Goal: Information Seeking & Learning: Learn about a topic

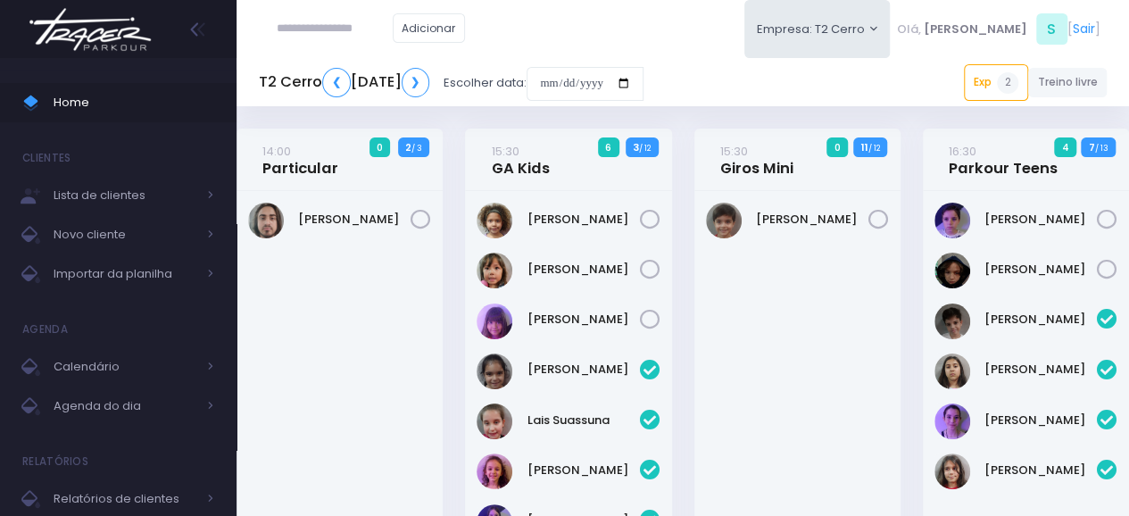
click at [129, 33] on img at bounding box center [90, 29] width 136 height 62
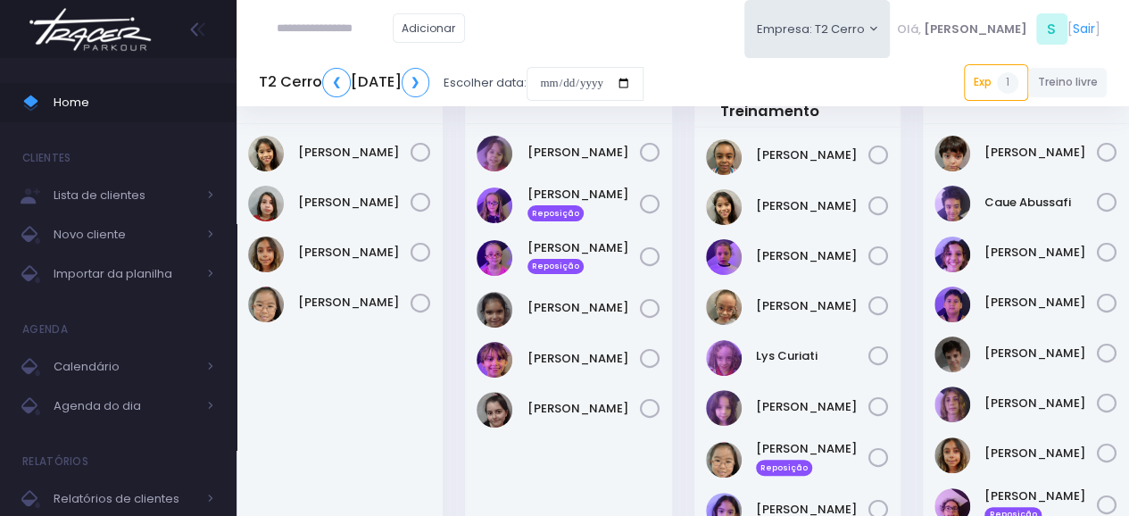
scroll to position [50, 0]
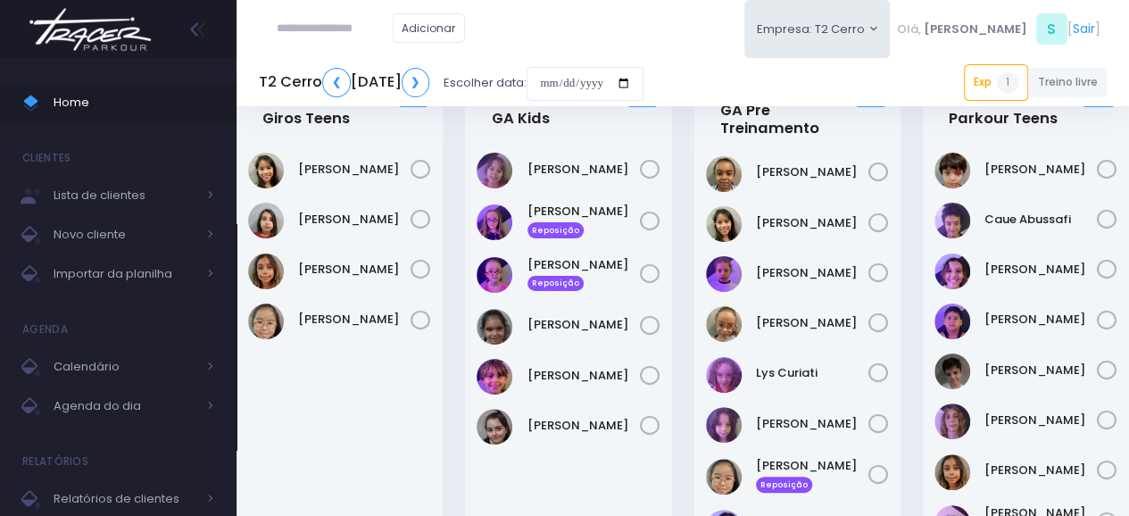
drag, startPoint x: 523, startPoint y: 162, endPoint x: 626, endPoint y: 401, distance: 260.3
click at [626, 401] on div "Amora Vizer" at bounding box center [568, 480] width 206 height 678
drag, startPoint x: 478, startPoint y: 111, endPoint x: 636, endPoint y: 410, distance: 337.8
click at [636, 410] on div "15:30 GA Kids 6 / 12" at bounding box center [568, 449] width 206 height 741
copy div "GA Kids 6 / 12 Amora Vizer Gabriela Arouca Reposição Isabella Arouca Reposição …"
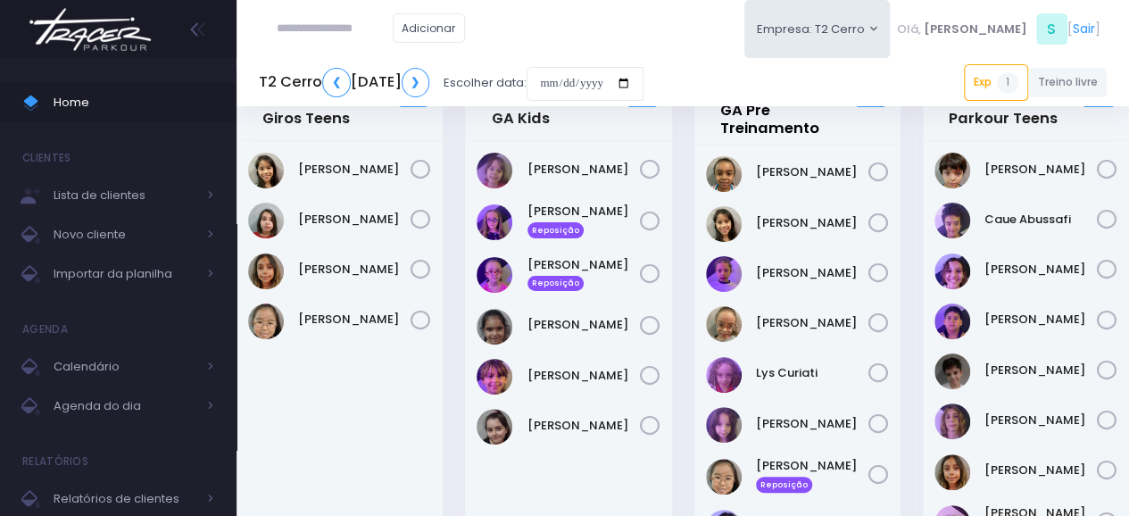
click at [723, 109] on link "16:30 GA Pré Treinamento" at bounding box center [794, 112] width 148 height 54
drag, startPoint x: 714, startPoint y: 104, endPoint x: 735, endPoint y: 121, distance: 27.2
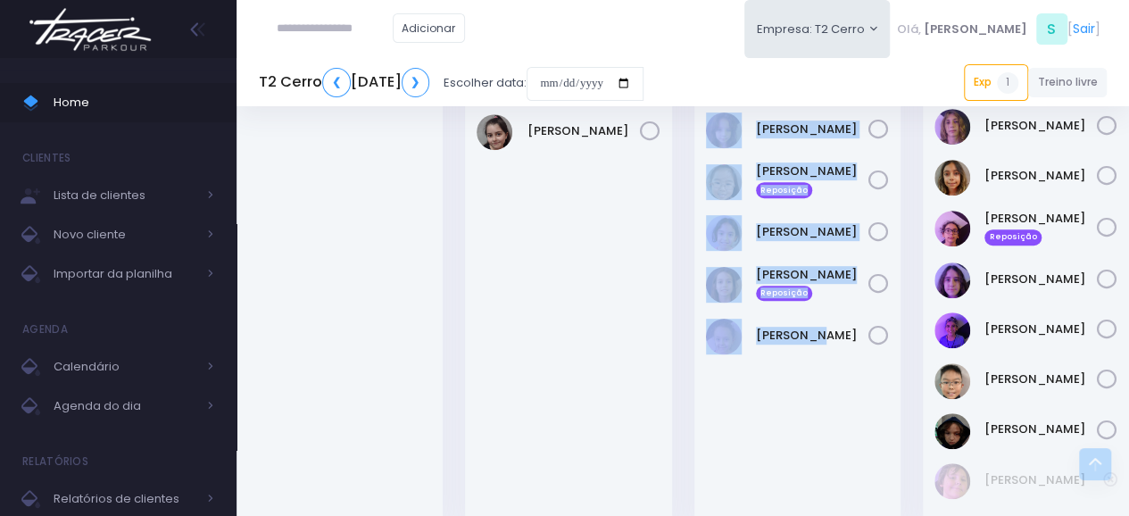
scroll to position [380, 0]
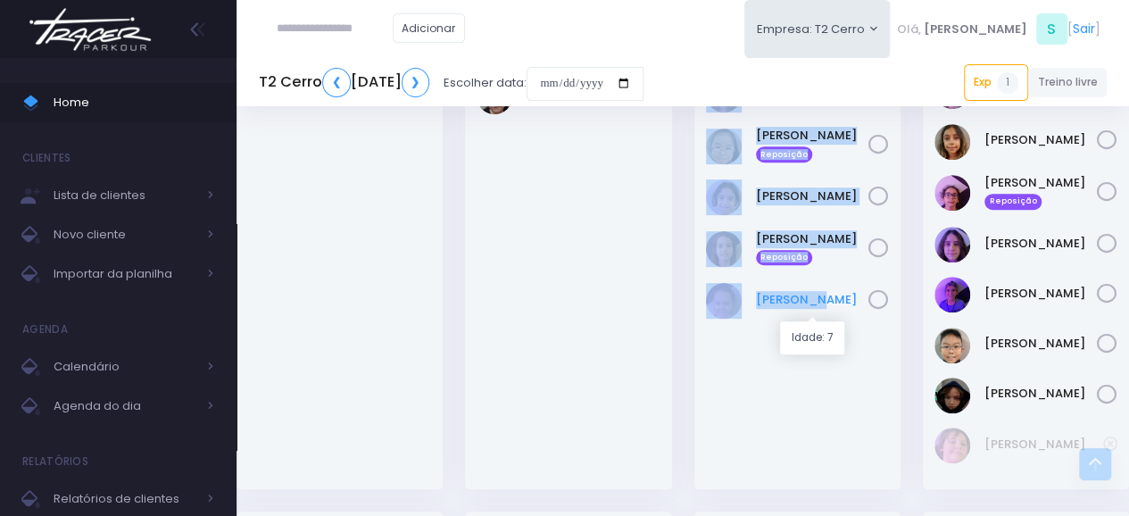
drag, startPoint x: 707, startPoint y: 131, endPoint x: 863, endPoint y: 315, distance: 241.3
click at [863, 315] on div "16:30 GA Pré Treinamento 2 / 12" at bounding box center [798, 118] width 206 height 741
copy div "GA Pré Treinamento 2 / 12 Caroline Pacheco Catharina Morais Isabella Rodrigues …"
click at [839, 415] on div "Caroline Pacheco" at bounding box center [798, 152] width 206 height 676
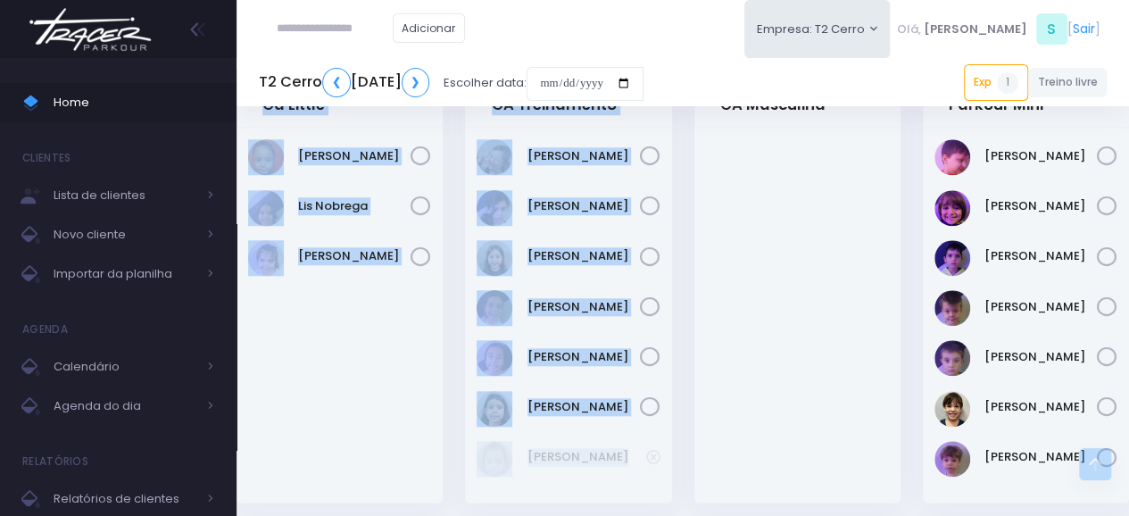
scroll to position [823, 0]
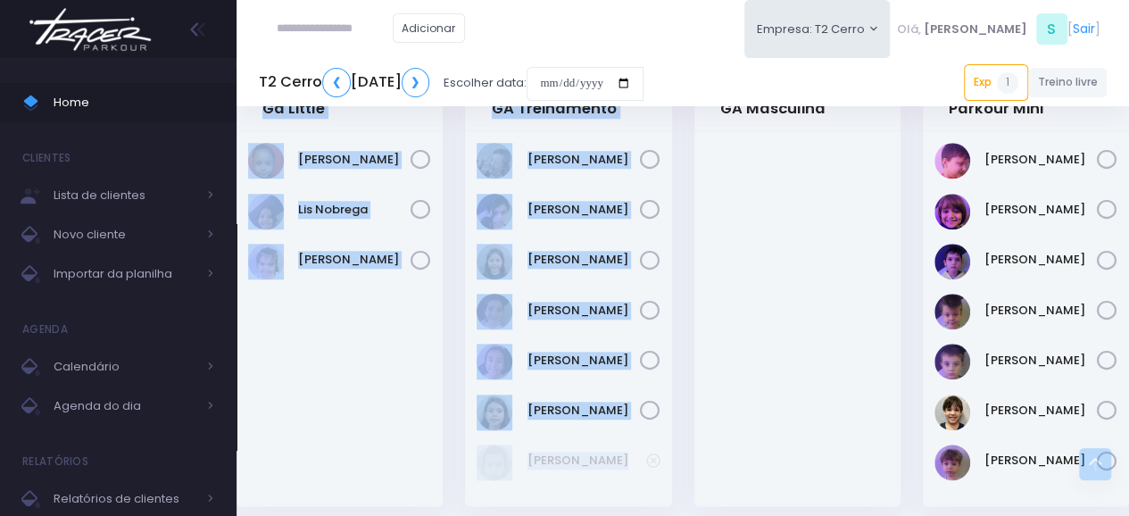
drag, startPoint x: 260, startPoint y: 142, endPoint x: 612, endPoint y: 489, distance: 494.9
copy div "Ga Little 7 / 10 Clara Pimenta Lis Nobrega Manuela Matos 17:30 GA Treinamento 8…"
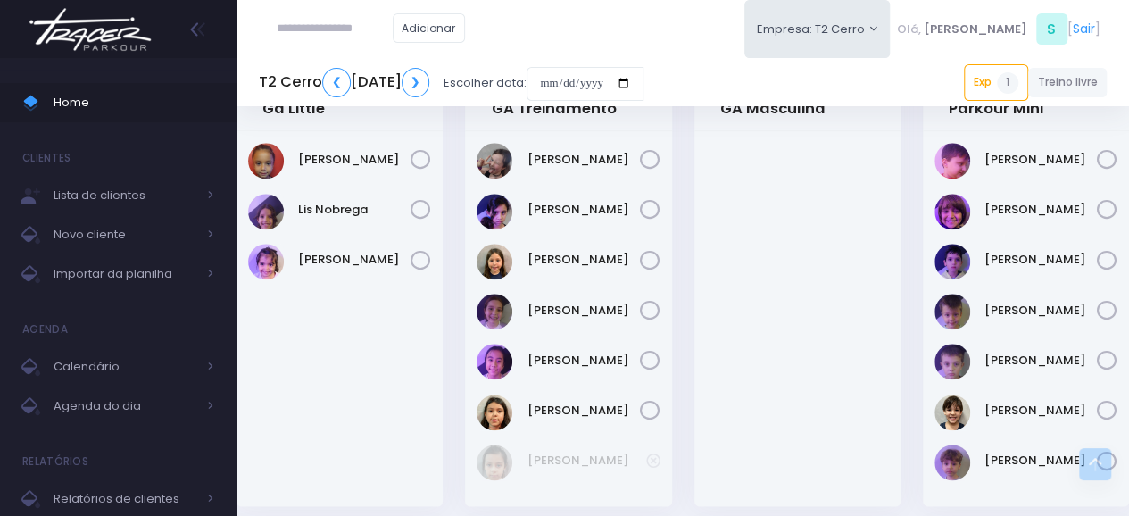
click at [910, 204] on div "17:30 GA Masculina 12 / 12" at bounding box center [797, 299] width 229 height 460
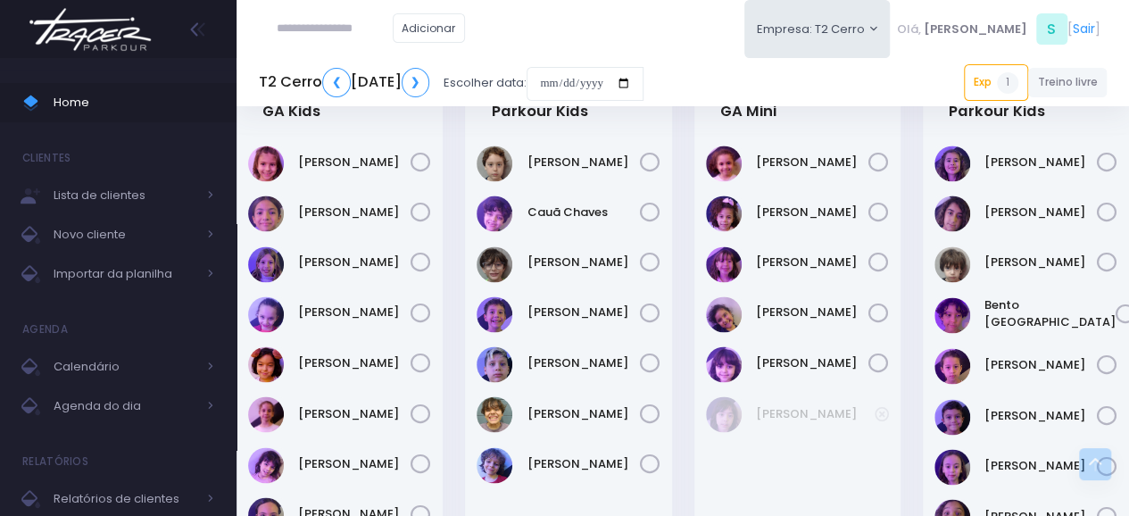
scroll to position [1283, 0]
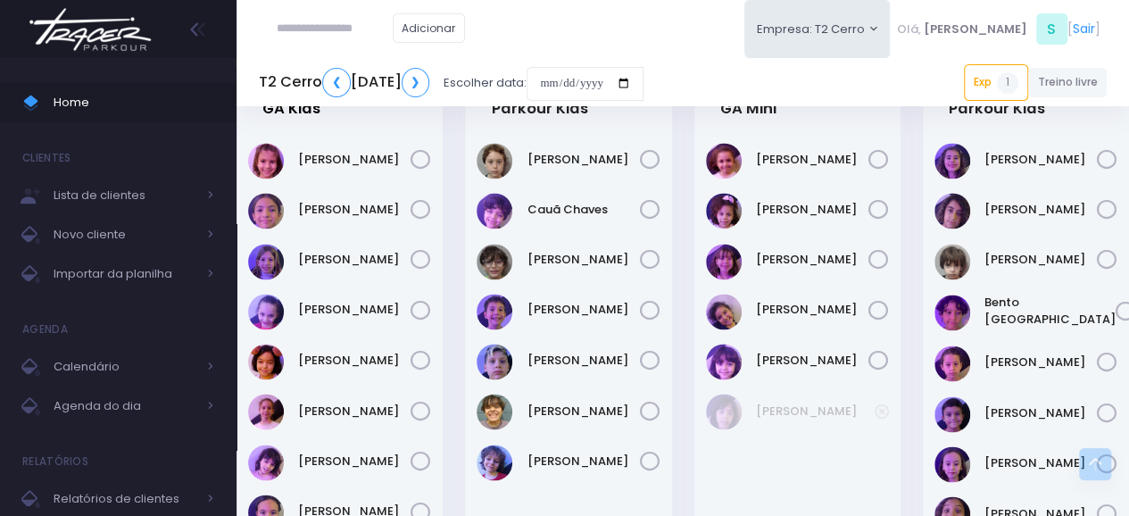
drag, startPoint x: 268, startPoint y: 106, endPoint x: 268, endPoint y: 119, distance: 12.5
click at [270, 118] on link "18:30 GA Kids" at bounding box center [291, 100] width 58 height 36
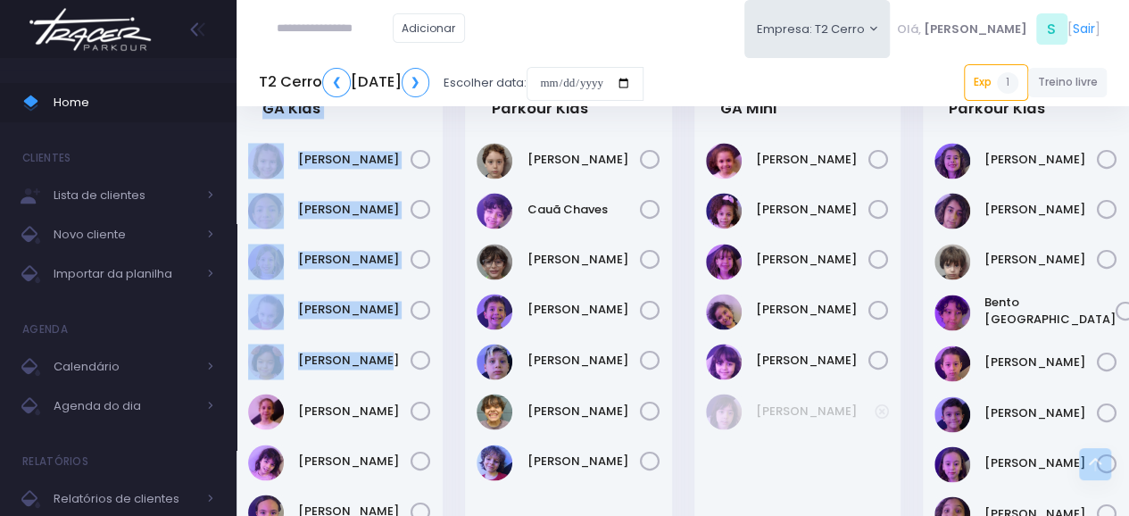
click at [380, 134] on div "Ayla Ladeira" at bounding box center [340, 420] width 206 height 578
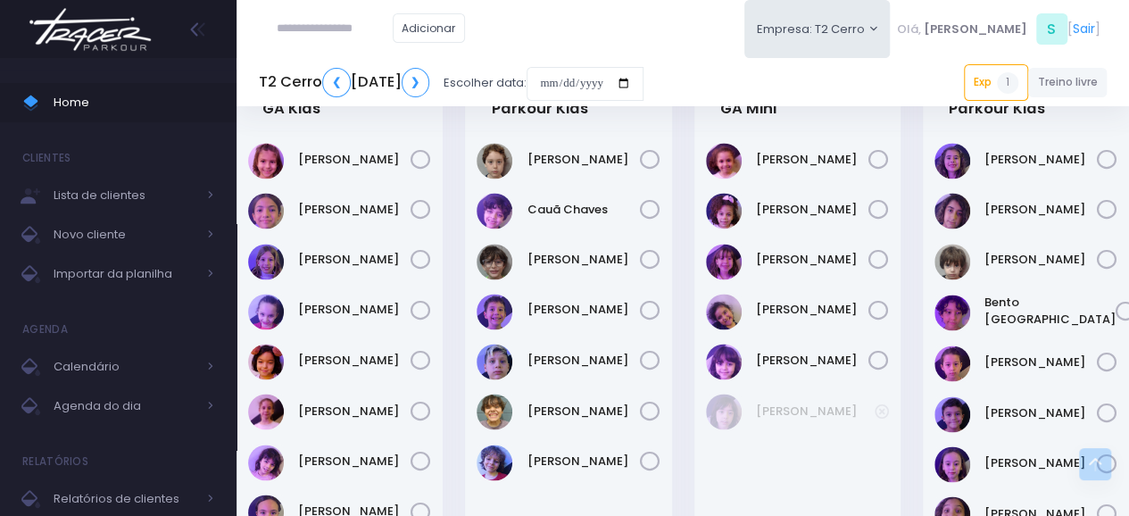
scroll to position [382, 0]
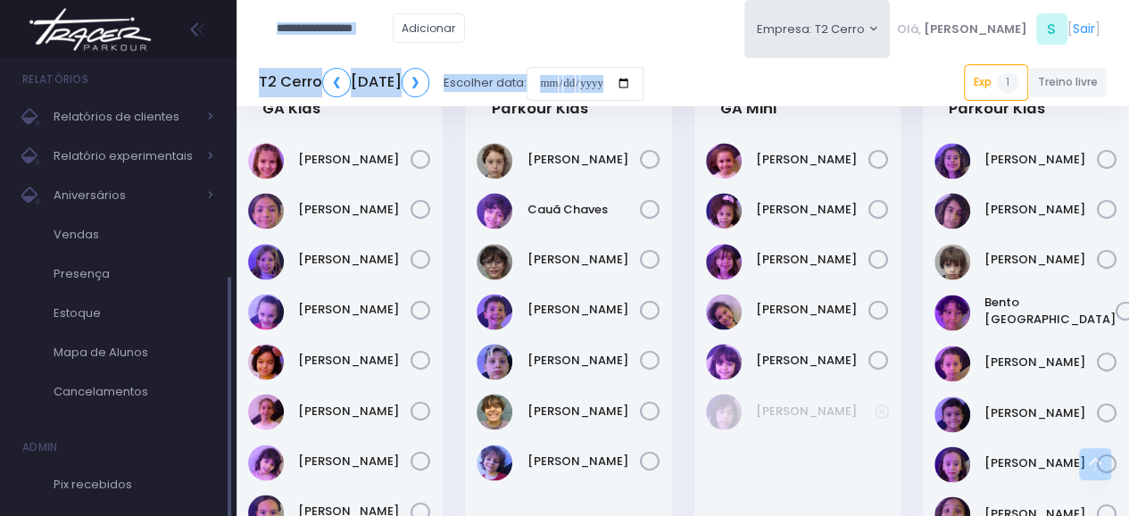
drag, startPoint x: 232, startPoint y: 112, endPoint x: 248, endPoint y: 112, distance: 16.1
click at [248, 112] on div "Home Clientes Lista de clientes Novo cliente Importar da planilha Agenda Calend…" at bounding box center [564, 45] width 1129 height 2657
click at [245, 110] on div "18:30 GA Kids 2 / 12" at bounding box center [340, 100] width 206 height 62
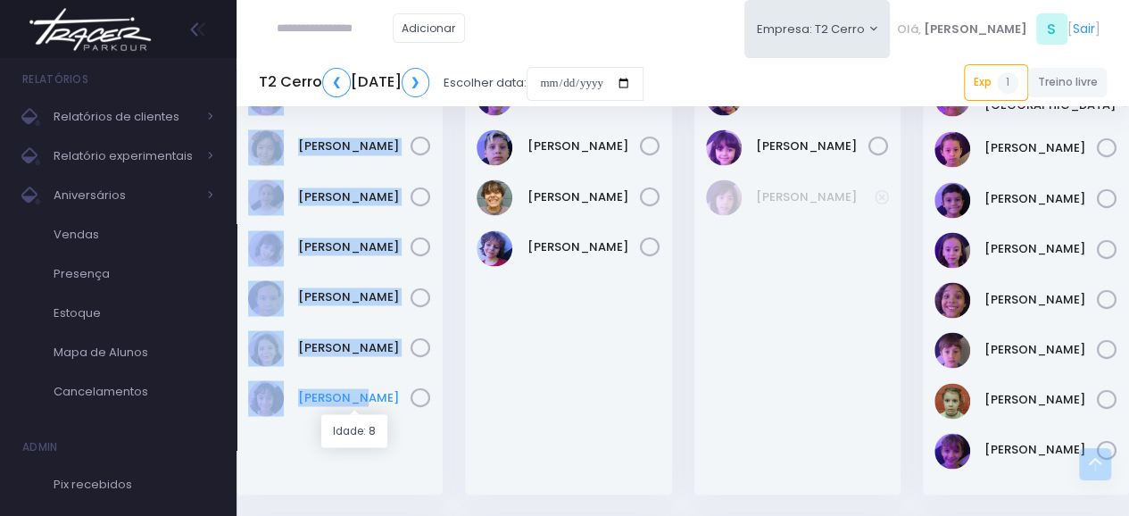
scroll to position [1533, 0]
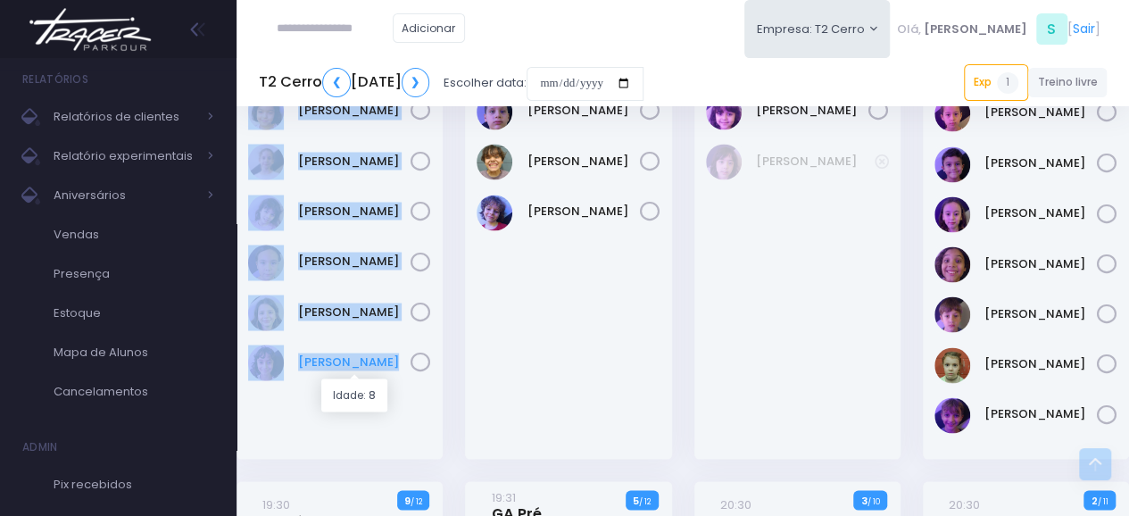
drag, startPoint x: 245, startPoint y: 110, endPoint x: 407, endPoint y: 370, distance: 306.4
click at [407, 370] on div "18:30 GA Kids 2 / 12" at bounding box center [340, 139] width 206 height 640
copy div "GA Kids 2 / 12 Ayla Ladeira Bárbara Duarte Clara Queiroz Clarice Abramovici Jul…"
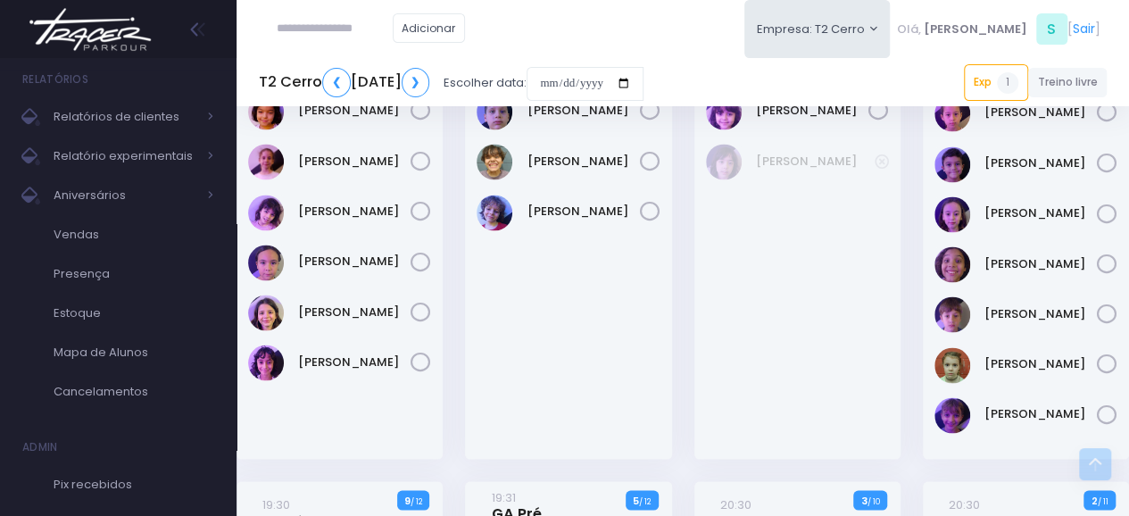
click at [799, 343] on div "Alice Iervolino" at bounding box center [798, 170] width 206 height 578
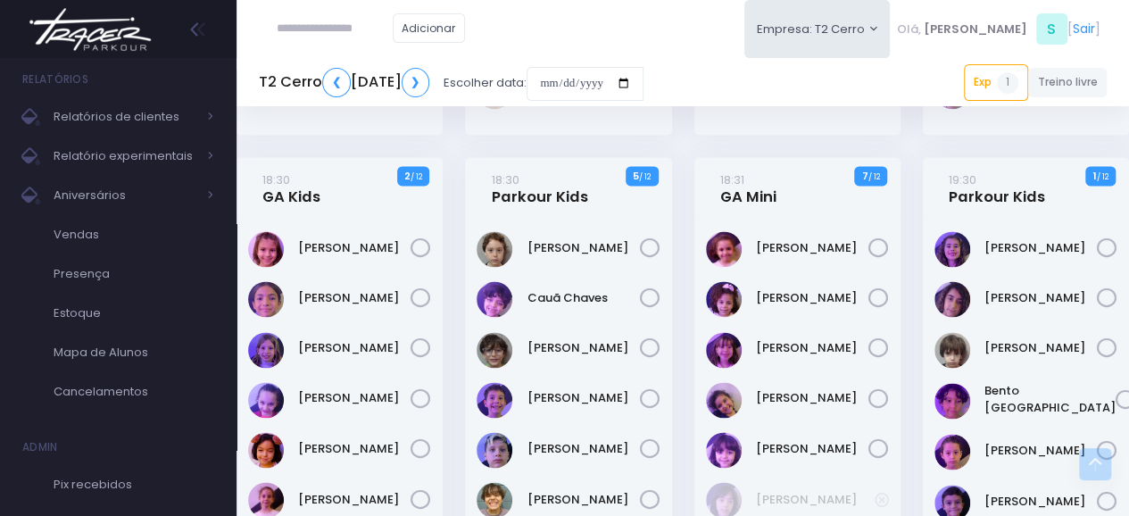
scroll to position [1177, 0]
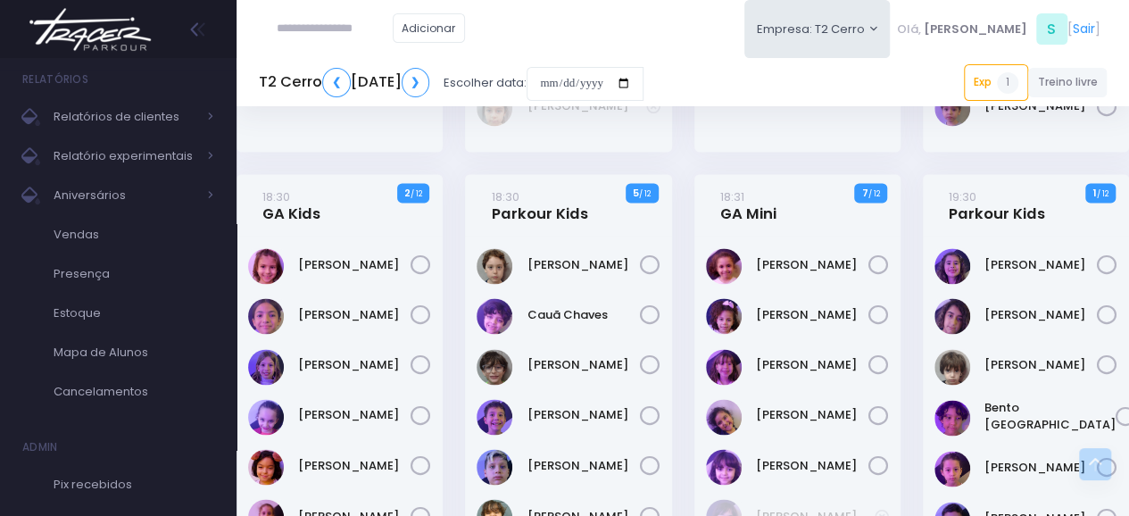
drag, startPoint x: 714, startPoint y: 208, endPoint x: 753, endPoint y: 238, distance: 49.6
click at [759, 241] on div "18:31 GA Mini 7 / 12" at bounding box center [798, 494] width 206 height 640
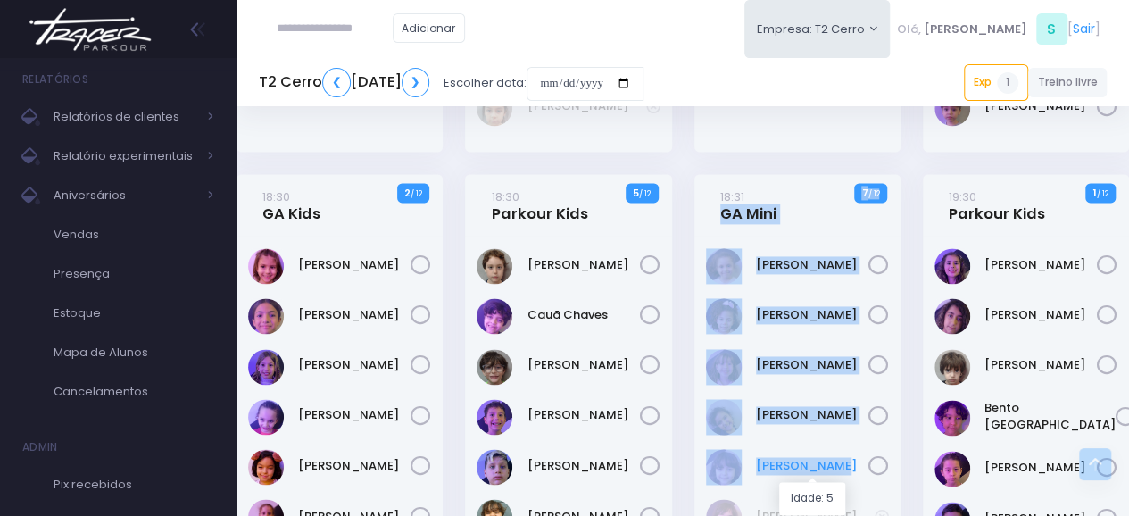
drag, startPoint x: 714, startPoint y: 217, endPoint x: 859, endPoint y: 460, distance: 282.6
click at [859, 460] on div "18:31 GA Mini 7 / 12" at bounding box center [798, 494] width 206 height 640
copy div "GA Mini 7 / 12 Alice Iervolino Manuela Marqui Maria Clara Gallo Maria Olívia Ma…"
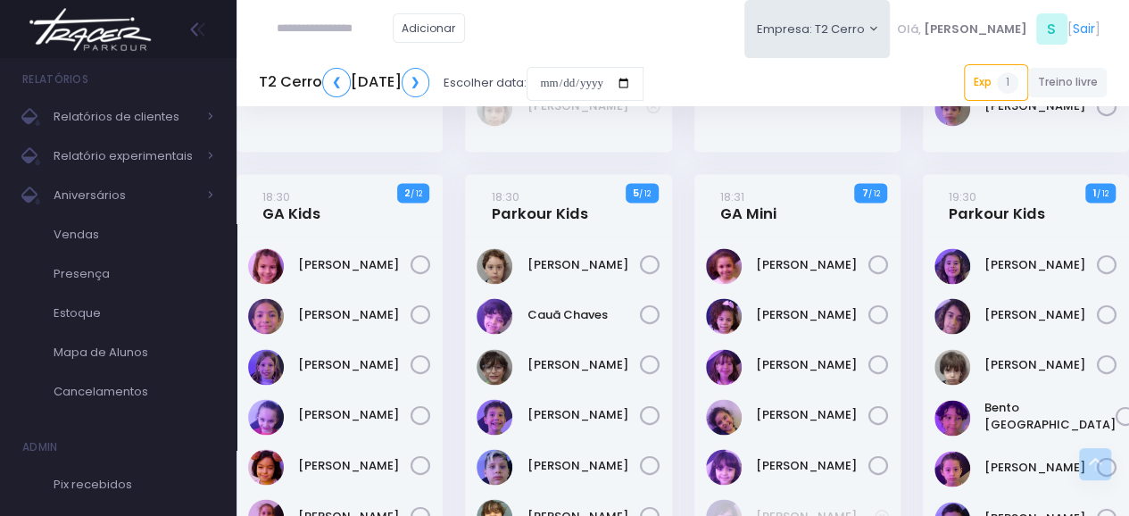
click at [914, 242] on div "19:30 Parkour Kids 1 / 12" at bounding box center [1025, 505] width 229 height 662
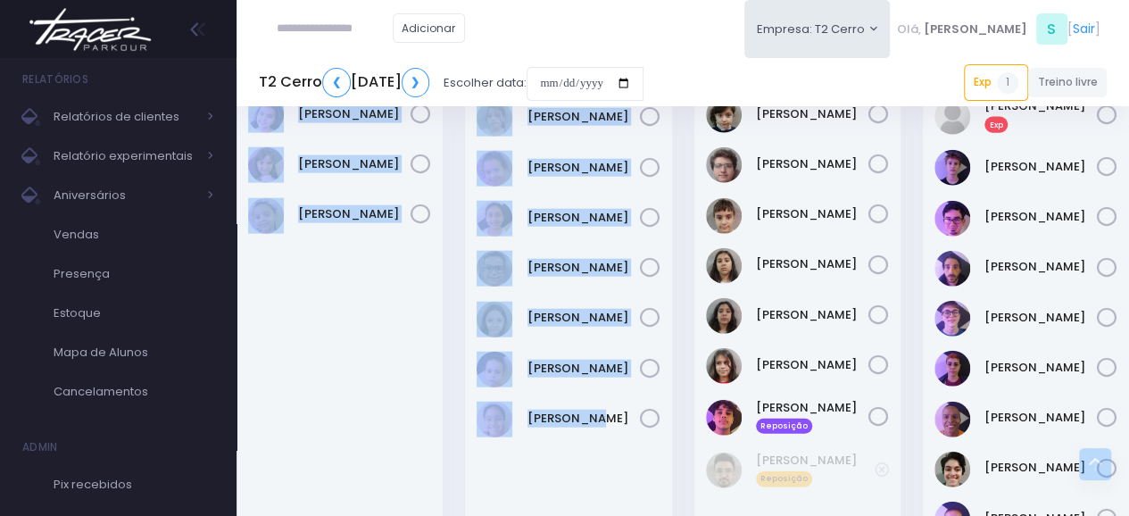
scroll to position [2013, 0]
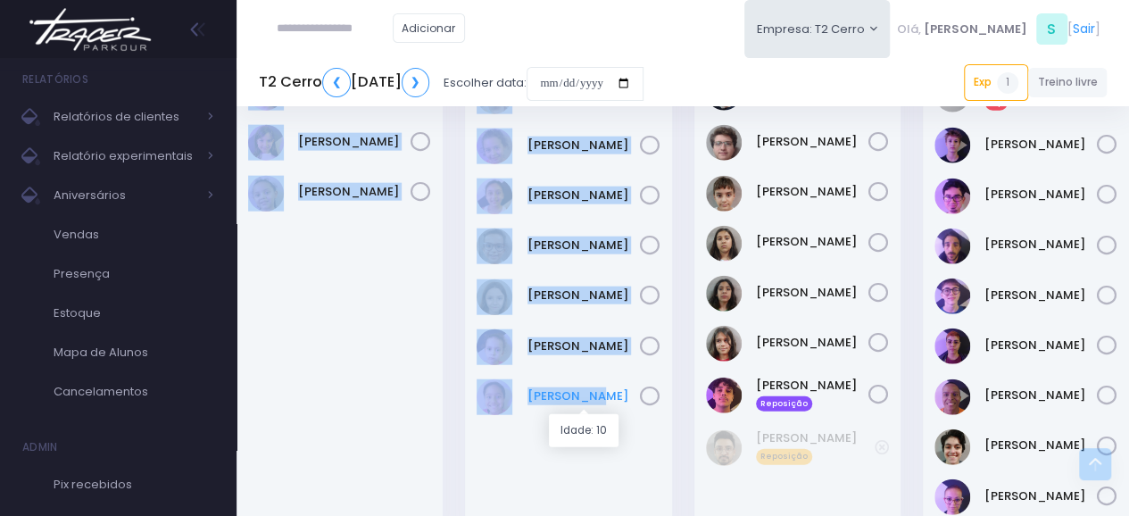
drag, startPoint x: 245, startPoint y: 131, endPoint x: 632, endPoint y: 408, distance: 475.4
copy div "19:30 GA Kids 9 / 12 Heloisa Aleixo Maria Eduarda Vivian Damas 19:31 GA Pré Tre…"
drag, startPoint x: 593, startPoint y: 483, endPoint x: 571, endPoint y: 481, distance: 21.5
click at [591, 483] on div "[PERSON_NAME]" at bounding box center [568, 304] width 206 height 475
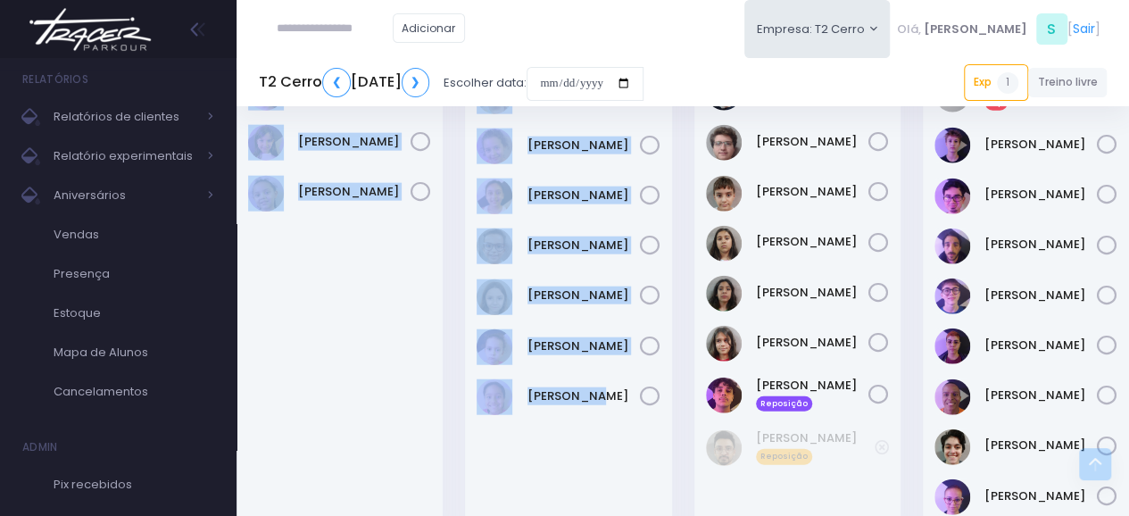
click at [452, 457] on div "19:30 GA Kids 9 / 12" at bounding box center [340, 282] width 229 height 562
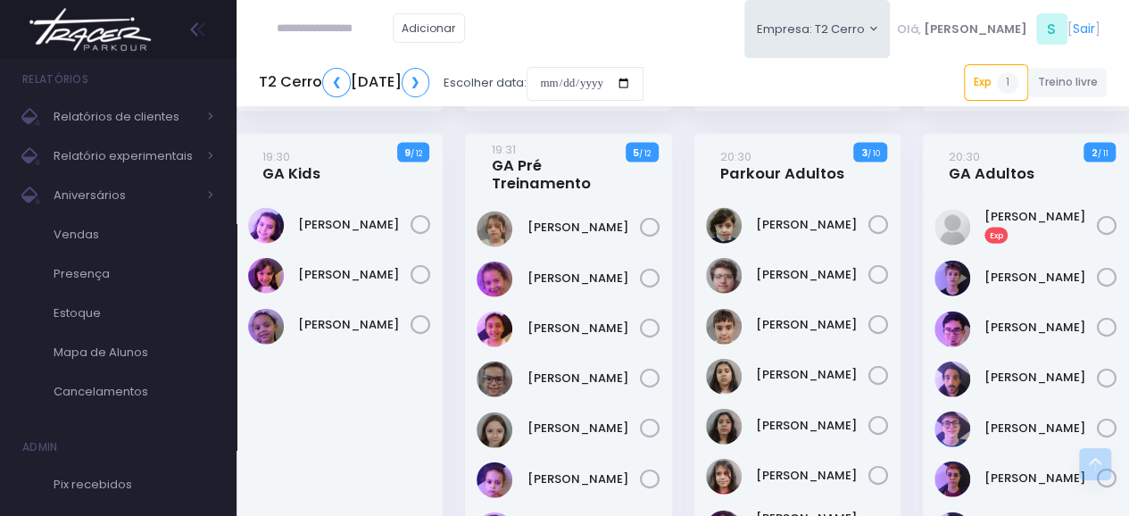
scroll to position [1884, 0]
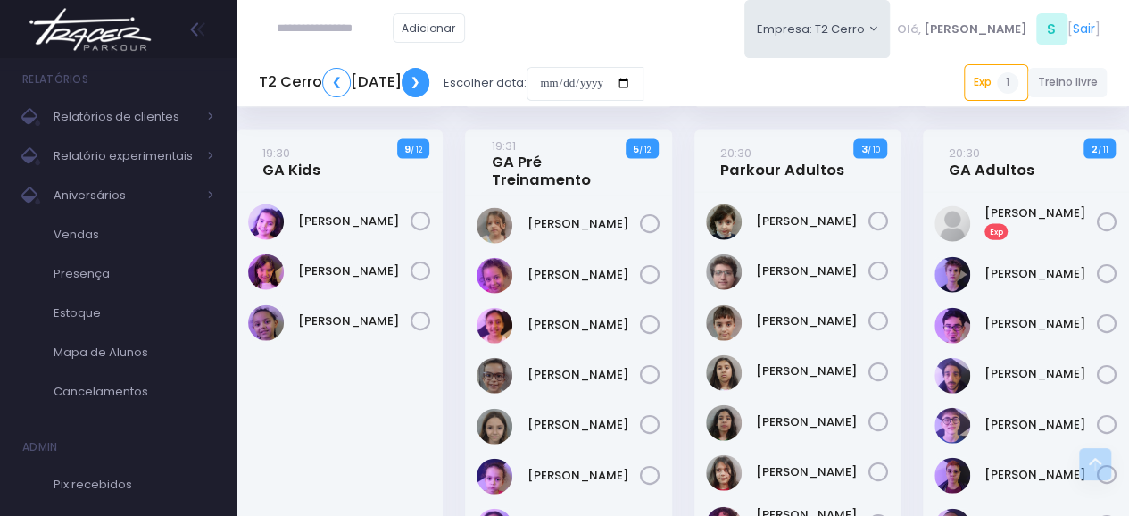
click at [430, 79] on link "❯" at bounding box center [416, 82] width 29 height 29
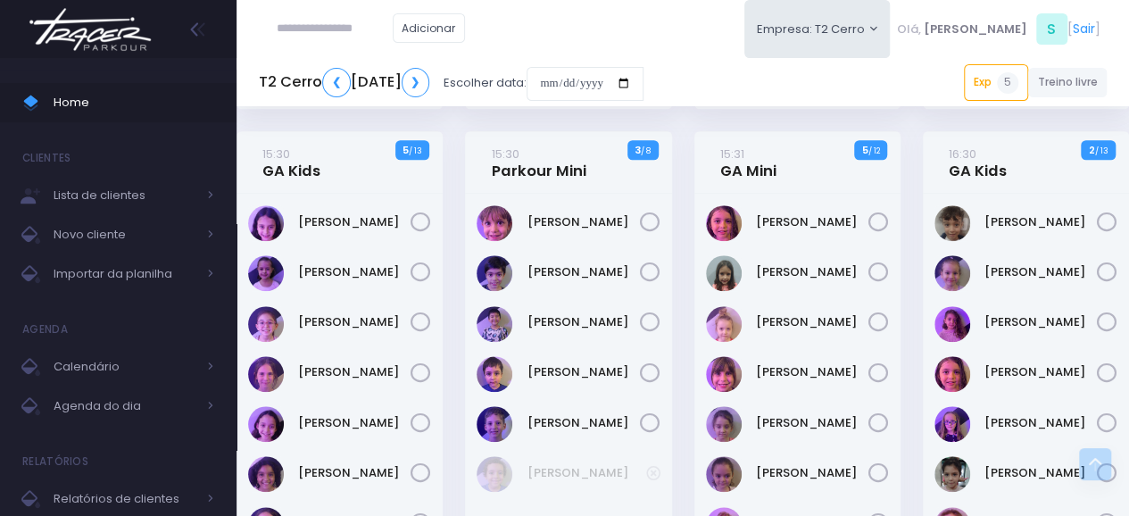
scroll to position [720, 0]
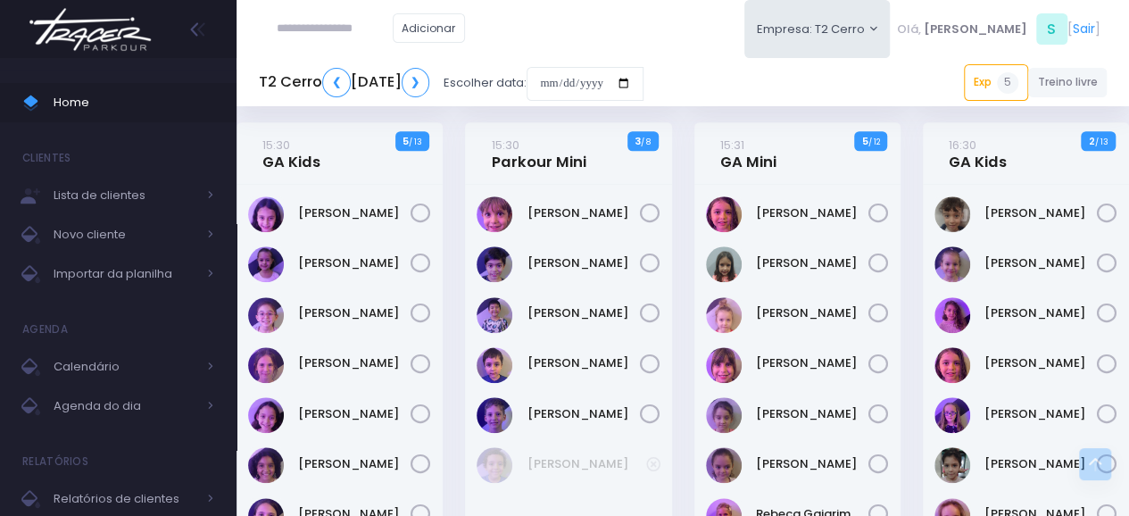
drag, startPoint x: 1140, startPoint y: 62, endPoint x: 1141, endPoint y: 160, distance: 98.2
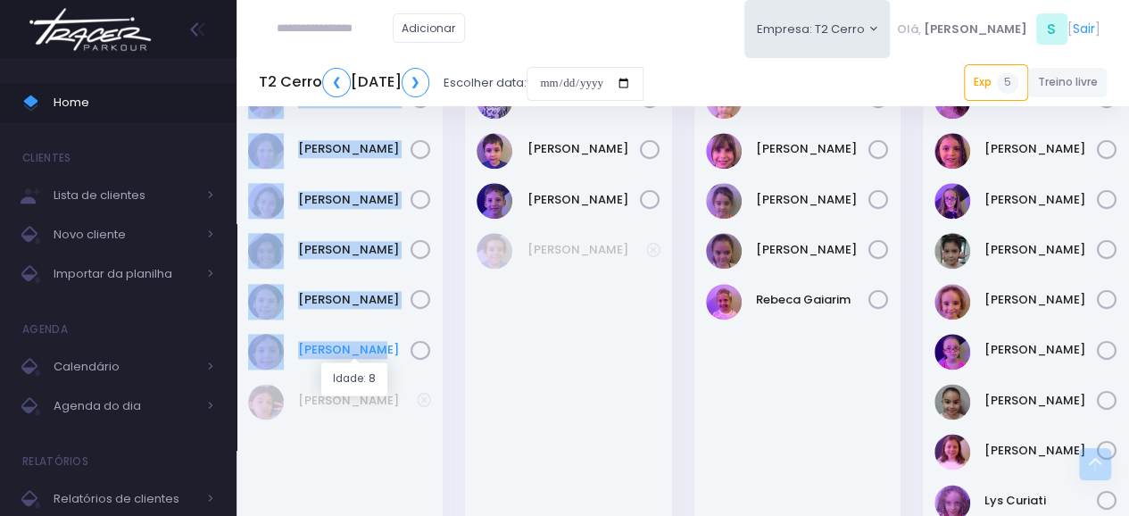
scroll to position [969, 0]
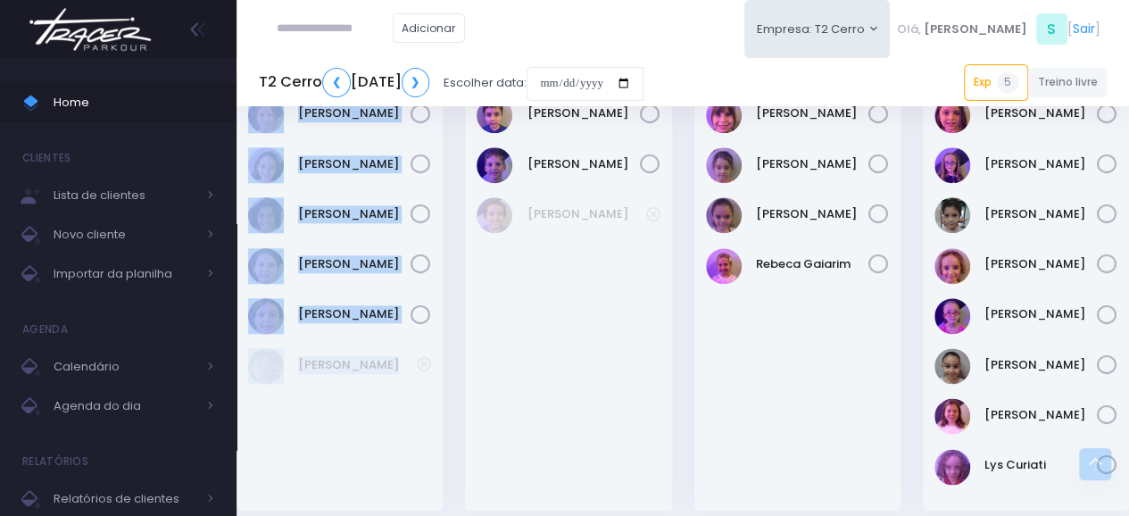
drag, startPoint x: 254, startPoint y: 144, endPoint x: 421, endPoint y: 370, distance: 282.1
click at [421, 370] on div "15:30 GA Kids 5 / 13" at bounding box center [340, 191] width 206 height 638
copy div "15:30 GA Kids 5 / 13 Bruna Quirino Emma Líbano Fernanda Akemi Julia Consentino …"
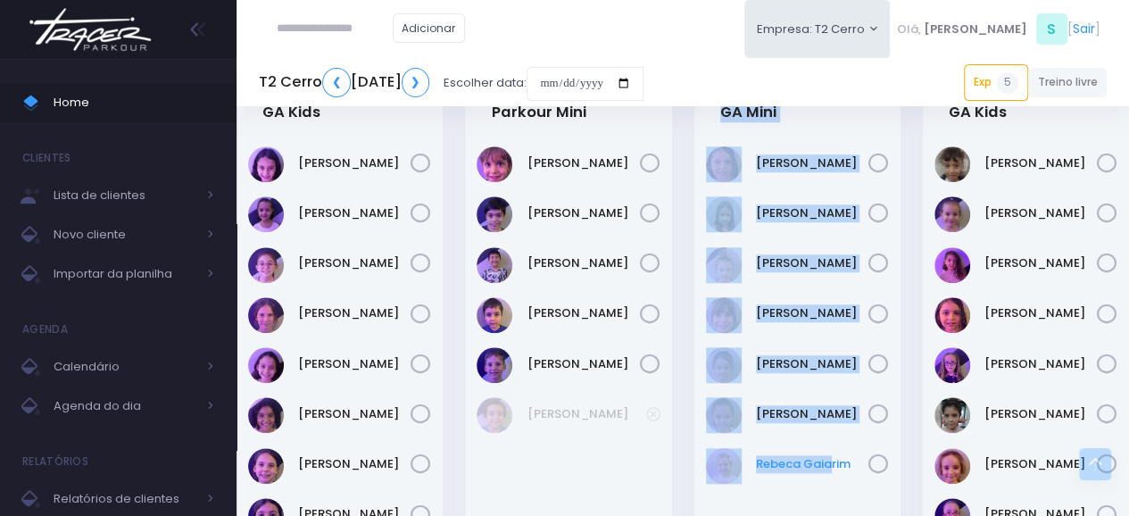
scroll to position [797, 0]
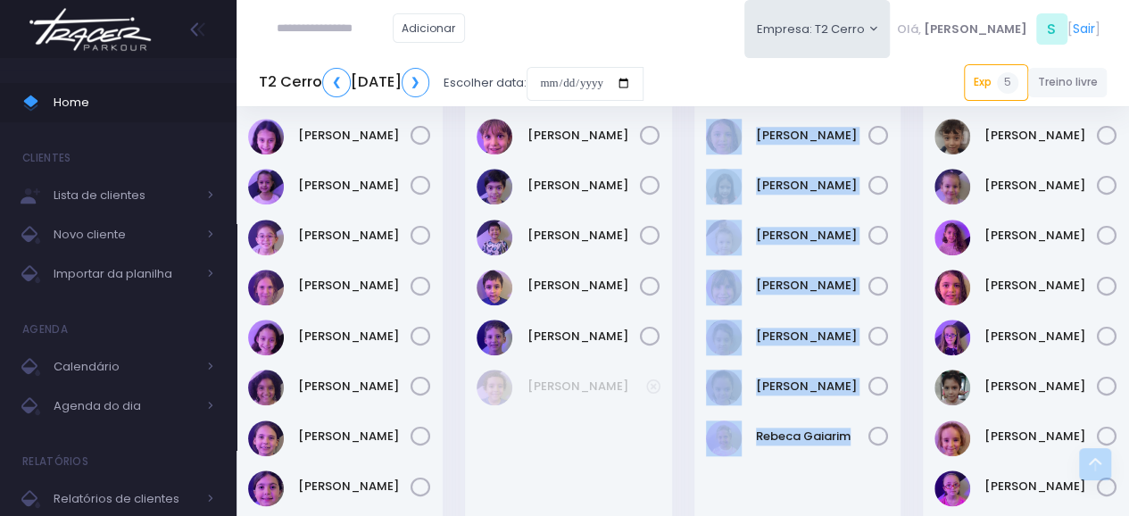
drag, startPoint x: 709, startPoint y: 169, endPoint x: 871, endPoint y: 462, distance: 335.6
click at [871, 462] on div "15:31 GA Mini 5 / 12" at bounding box center [798, 364] width 206 height 638
copy div "15:31 GA Mini 5 / 12 Felipa Campos Giovana Balotin Helena Marins Manuela Cardos…"
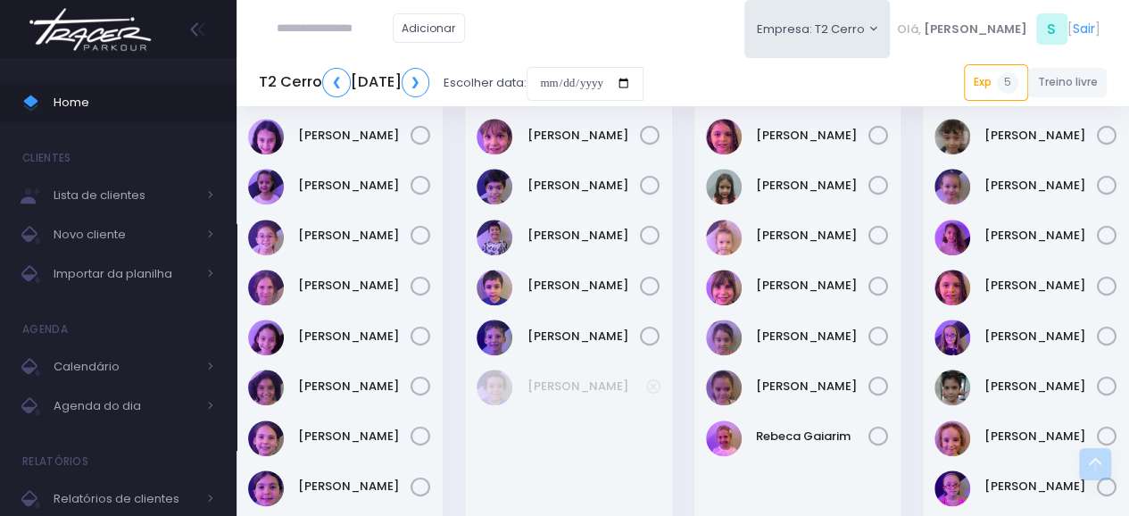
click at [919, 356] on div "16:30 GA Kids 2 / 13" at bounding box center [1025, 375] width 229 height 661
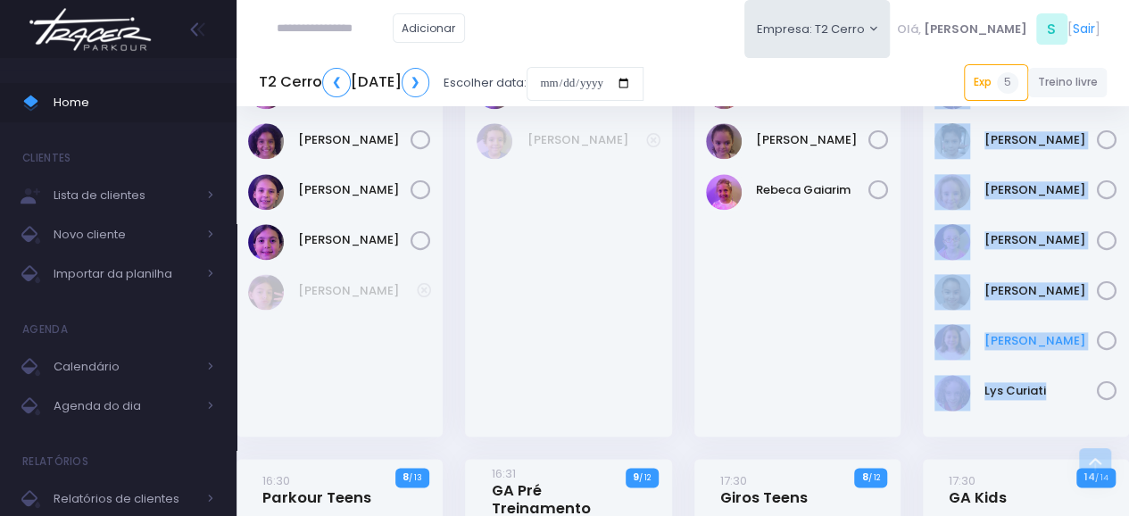
scroll to position [1046, 0]
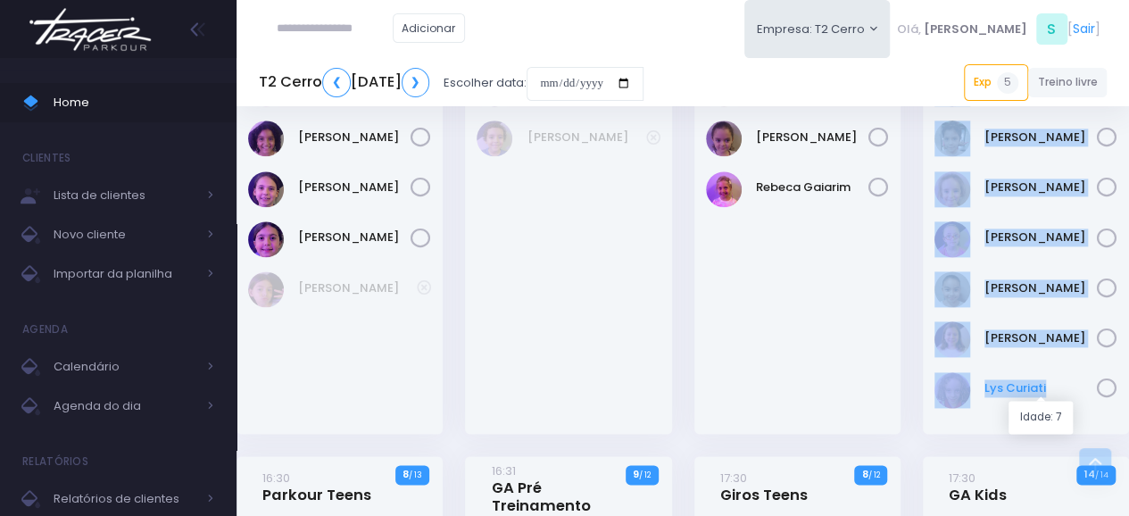
drag, startPoint x: 941, startPoint y: 129, endPoint x: 1095, endPoint y: 386, distance: 299.9
click at [1095, 386] on div "16:30 GA Kids 2 / 13" at bounding box center [1026, 115] width 206 height 638
copy div "16:30 GA Kids 2 / 13 Carolina Costa Cecilia Machado Dora Moreira Felipa Campos …"
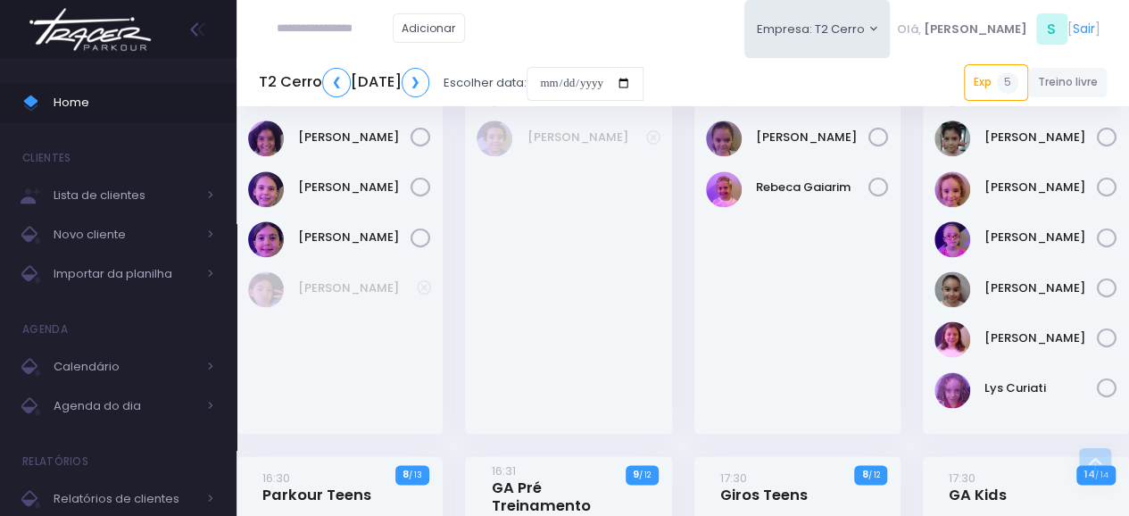
drag, startPoint x: 686, startPoint y: 390, endPoint x: 732, endPoint y: 398, distance: 47.1
click at [689, 389] on div "15:31 GA Mini 5 / 12" at bounding box center [797, 126] width 229 height 661
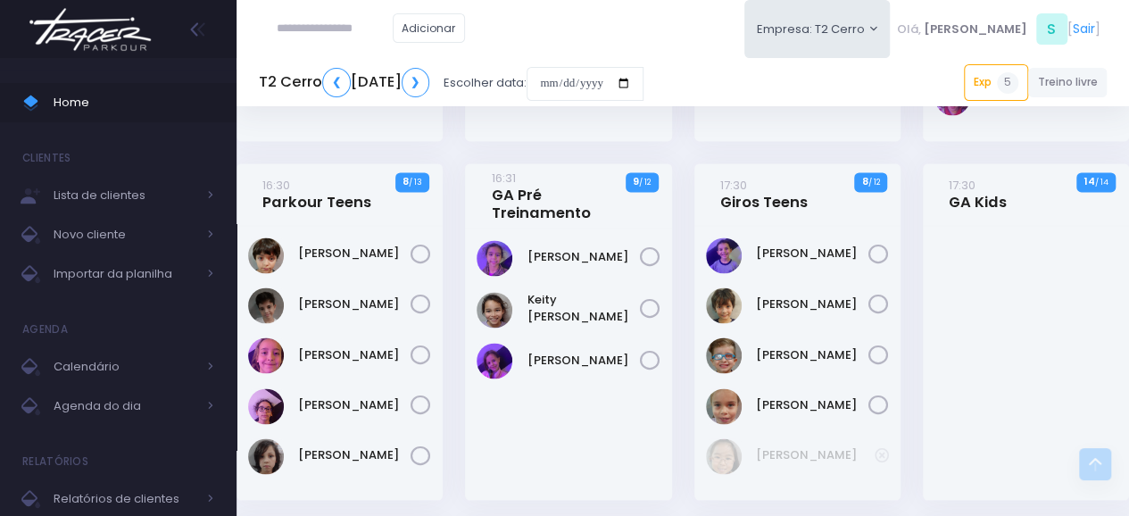
scroll to position [1317, 0]
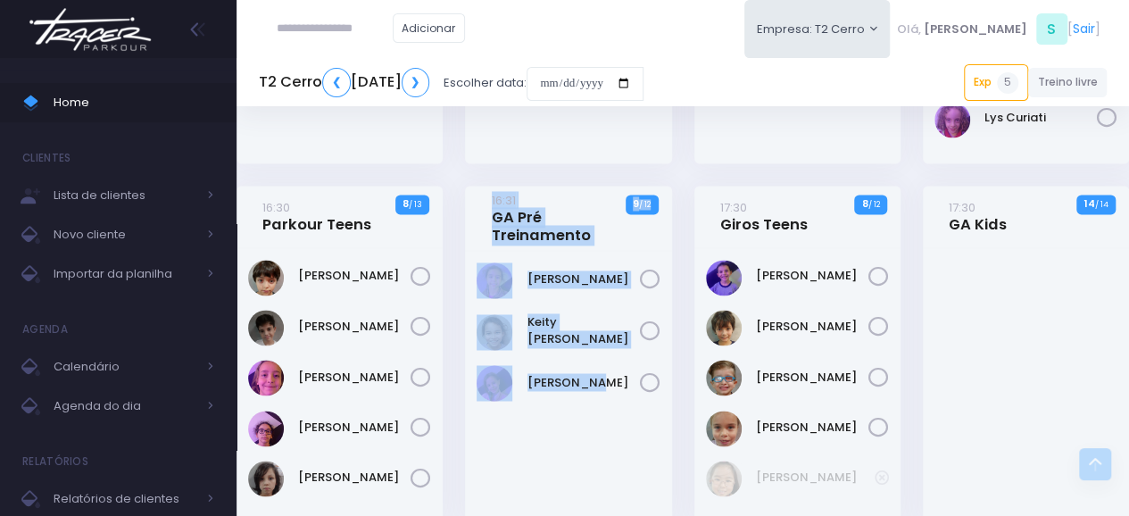
drag, startPoint x: 487, startPoint y: 197, endPoint x: 621, endPoint y: 366, distance: 215.4
click at [621, 366] on div "16:31 GA Pré Treinamento 9 / 12" at bounding box center [568, 354] width 206 height 337
copy div "16:31 GA Pré Treinamento 9 / 12 Catharina Dalonso Keity Lisa Sofia Alem"
click at [597, 459] on div "[PERSON_NAME]" at bounding box center [568, 386] width 206 height 271
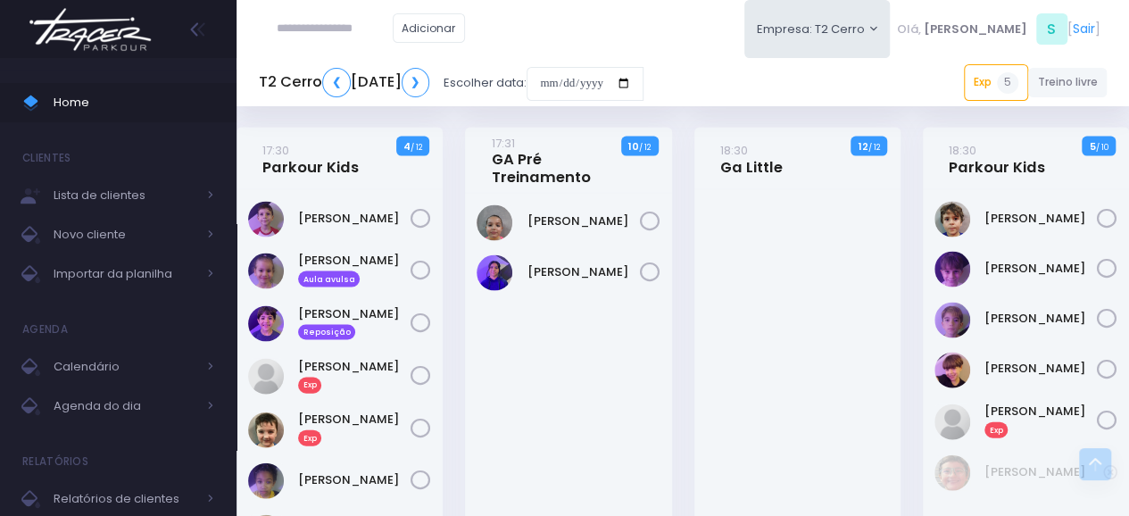
scroll to position [1725, 0]
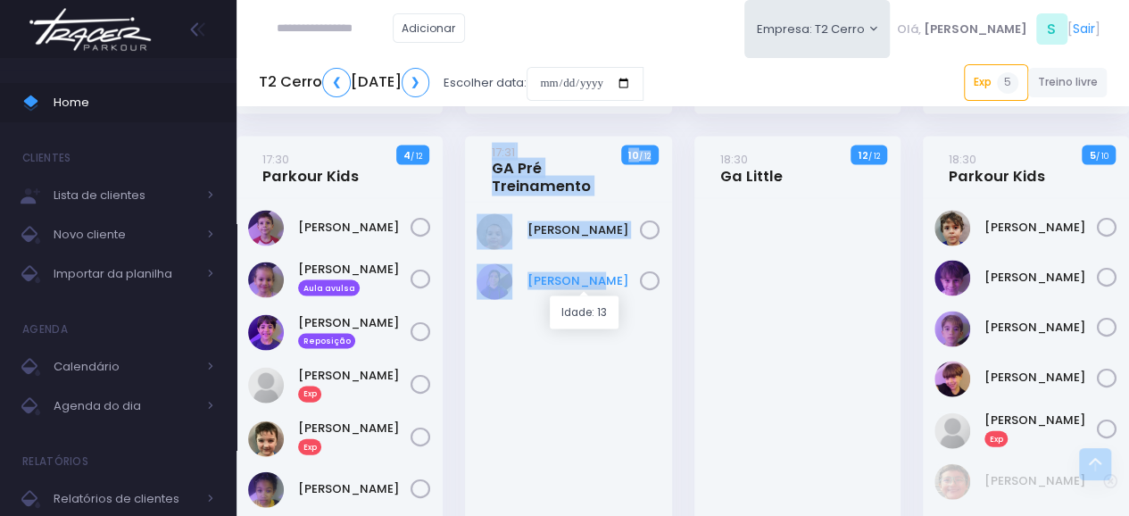
drag, startPoint x: 486, startPoint y: 151, endPoint x: 582, endPoint y: 290, distance: 169.4
click at [582, 290] on div "17:31 GA Pré Treinamento 10 / 12" at bounding box center [568, 388] width 206 height 503
copy div "17:31 GA Pré Treinamento 10 / 12 Andreza Christianini Lali Anita"
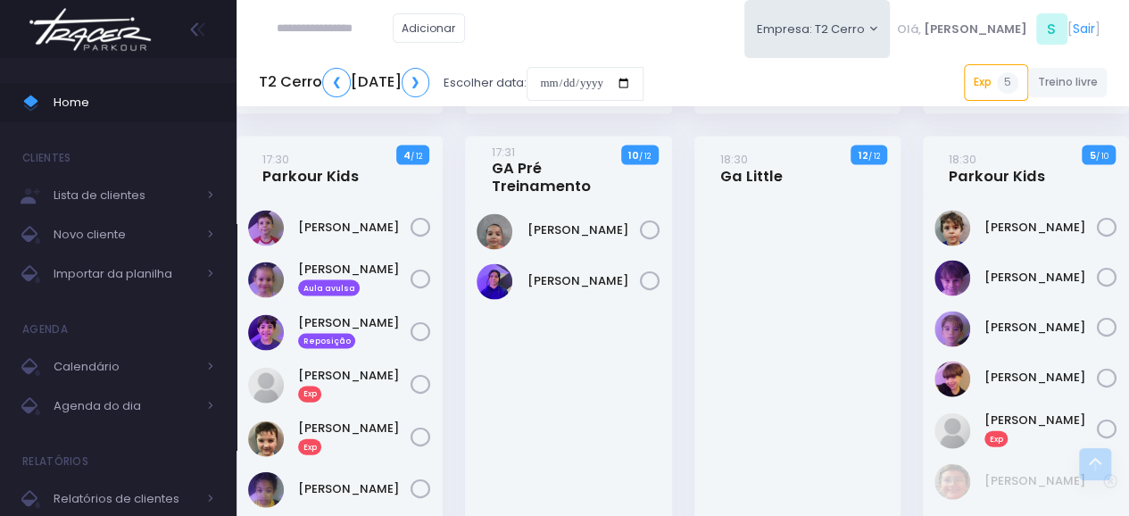
click at [661, 349] on div "[PERSON_NAME]" at bounding box center [568, 421] width 206 height 437
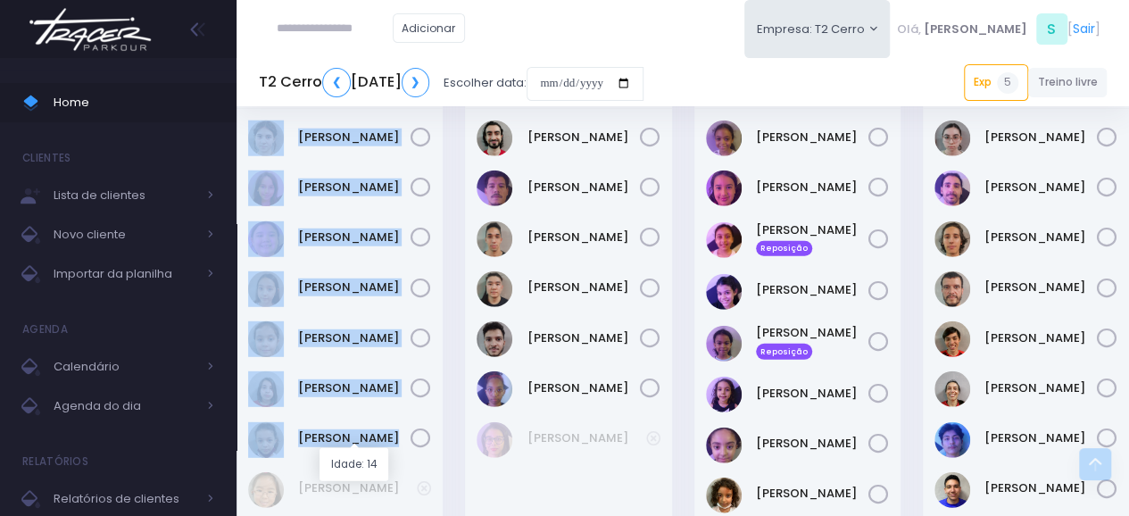
scroll to position [2359, 0]
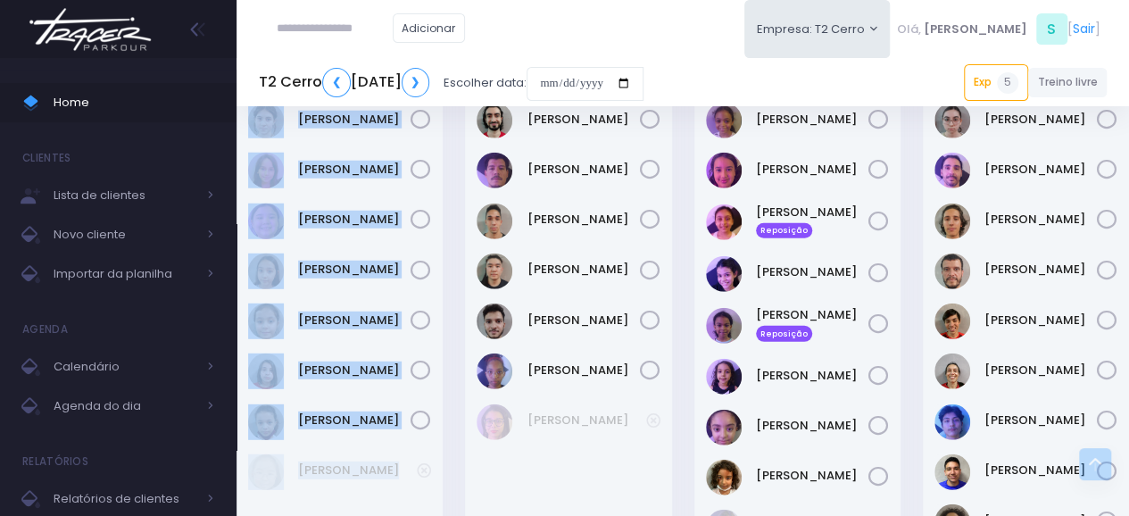
drag, startPoint x: 245, startPoint y: 147, endPoint x: 441, endPoint y: 467, distance: 375.1
click at [441, 467] on div "18:31 GA Treinamento 5 / 12" at bounding box center [340, 398] width 206 height 738
copy div "18:31 GA Treinamento 5 / 12 Amanda Parrini Ana Clara Dotta Gabriela Nakabayashi…"
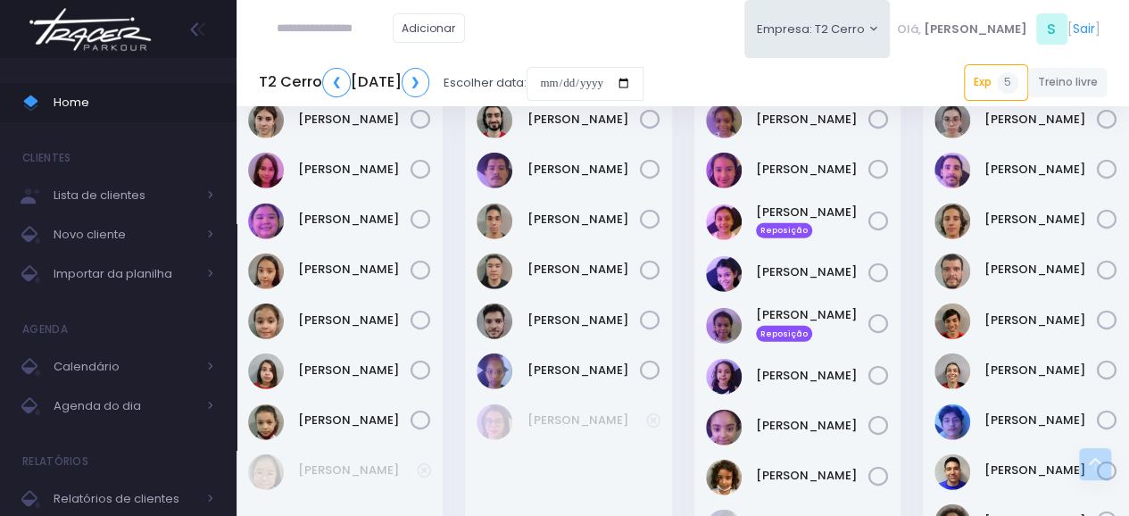
click at [743, 421] on div "[PERSON_NAME] [PERSON_NAME]" at bounding box center [797, 428] width 183 height 36
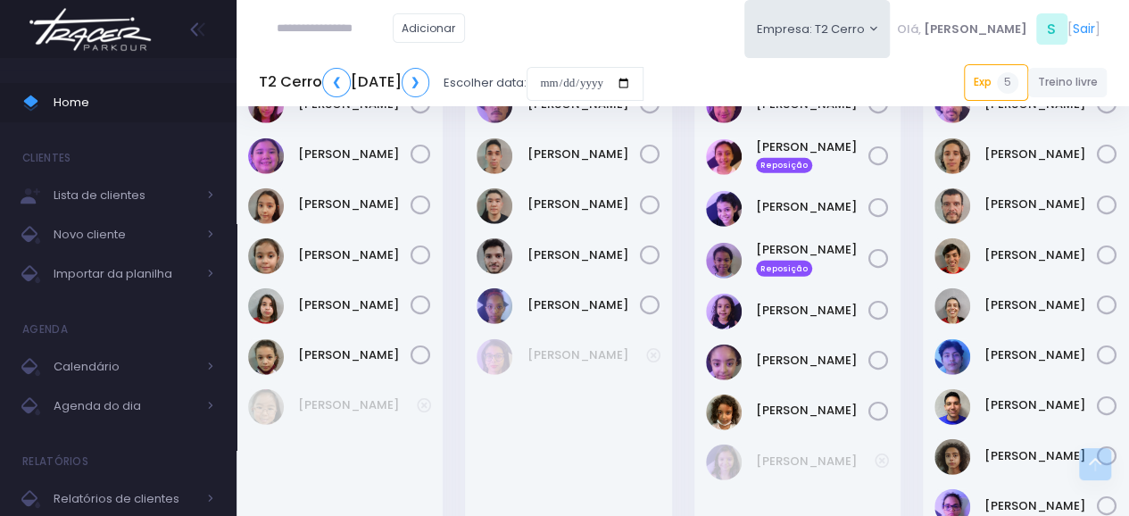
scroll to position [2459, 0]
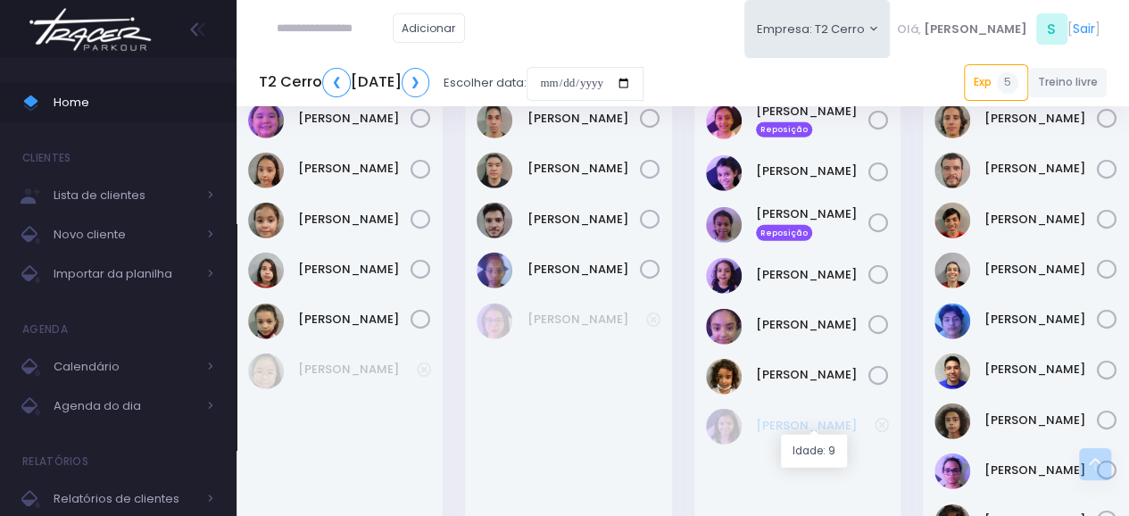
drag, startPoint x: 717, startPoint y: 117, endPoint x: 863, endPoint y: 422, distance: 338.6
click at [863, 422] on div "19:30 GA Kids 4 / 12" at bounding box center [798, 297] width 206 height 738
copy div "19:30 GA Kids 4 / 12 Beatriz Borges Evelyn Carvalho Isabela Vilas Reposição Liv…"
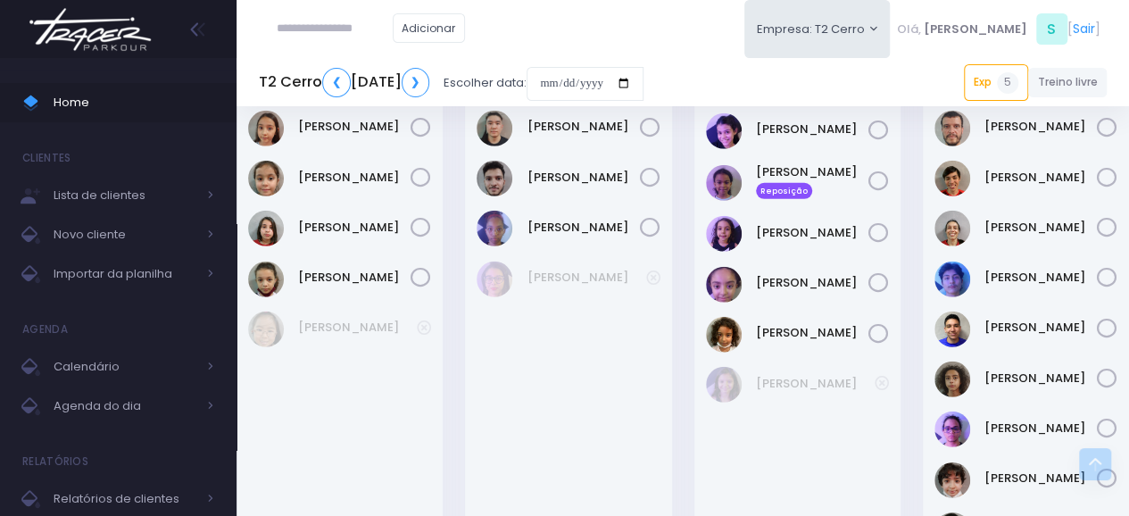
scroll to position [2479, 0]
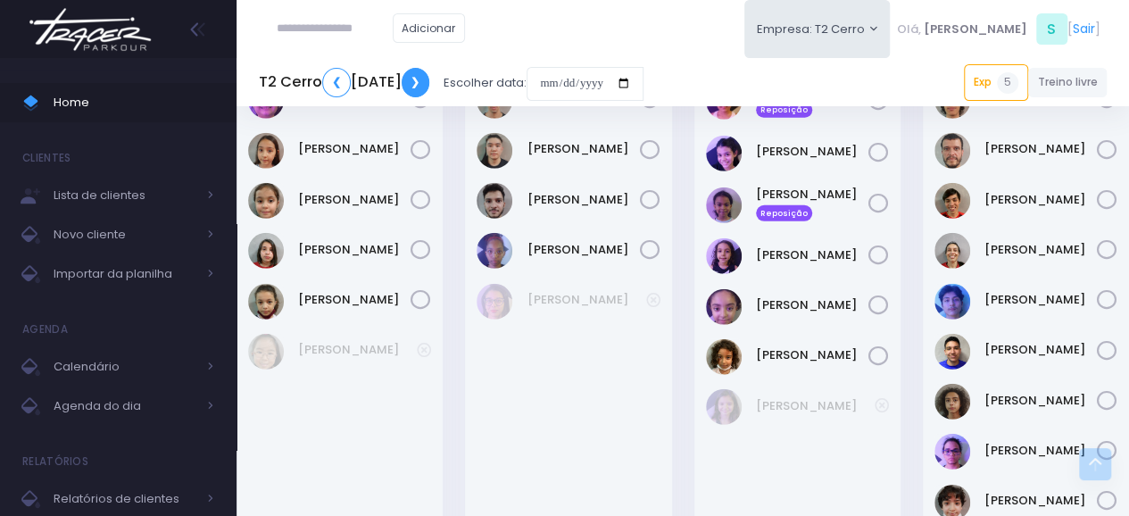
click at [430, 85] on link "❯" at bounding box center [416, 82] width 29 height 29
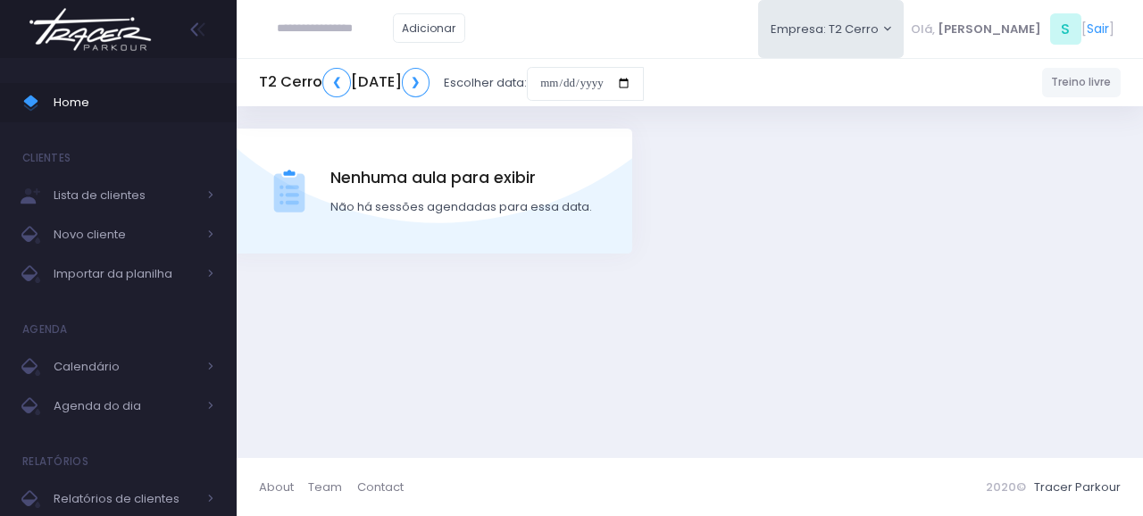
click at [589, 85] on div "T2 Cerro ❮ [DATE] ❯ Escolher data:" at bounding box center [451, 82] width 385 height 41
click at [430, 74] on link "❯" at bounding box center [416, 82] width 29 height 29
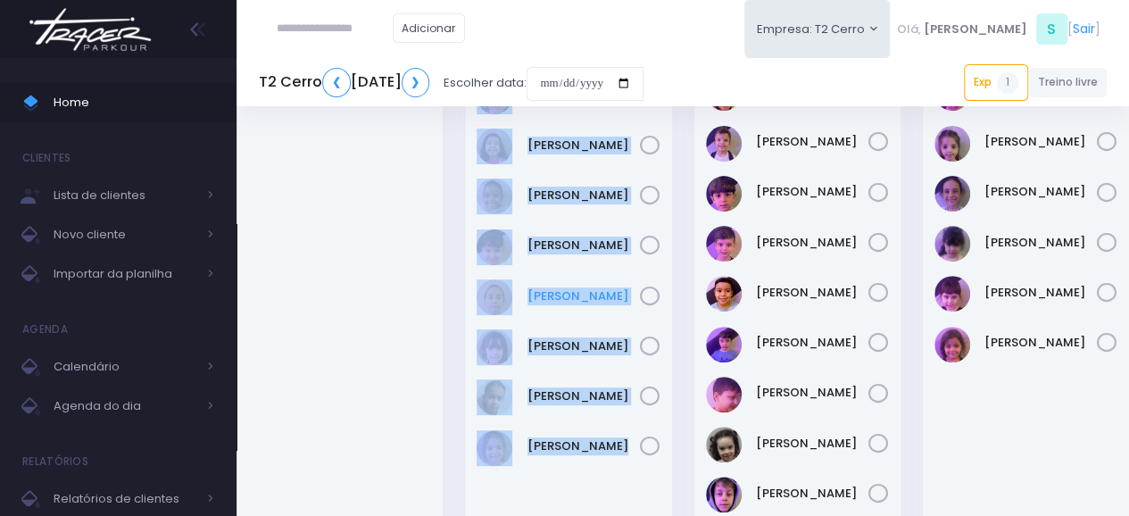
scroll to position [179, 0]
drag, startPoint x: 486, startPoint y: 137, endPoint x: 661, endPoint y: 455, distance: 364.0
click at [661, 455] on div "09:00 GA Treinamento Mini 3 / 12" at bounding box center [568, 294] width 206 height 688
copy div "09:00 GA Treinamento Mini 3 / 12 Antonella Sousa Beatriz Giometti Giovanna Silv…"
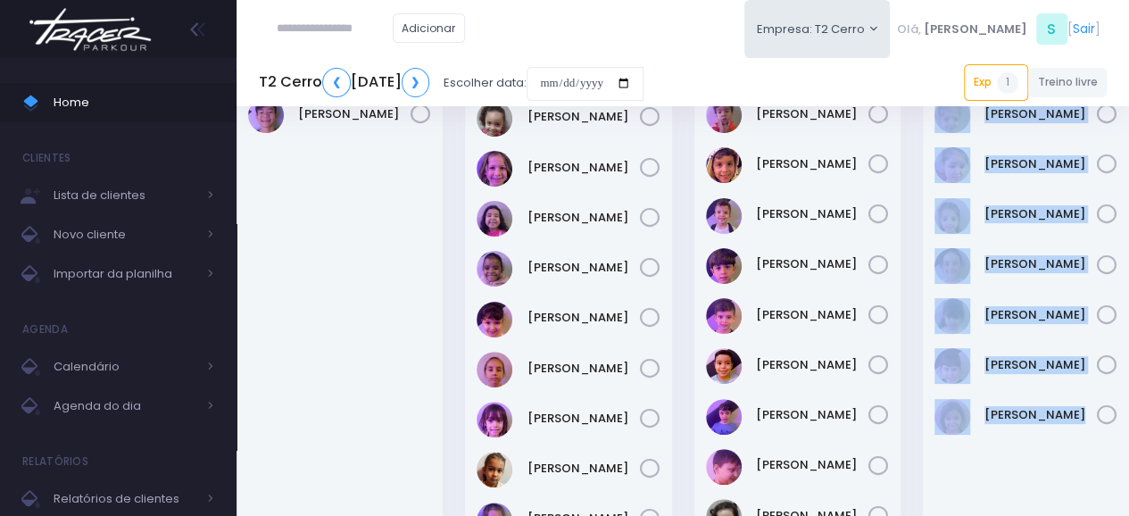
scroll to position [107, 0]
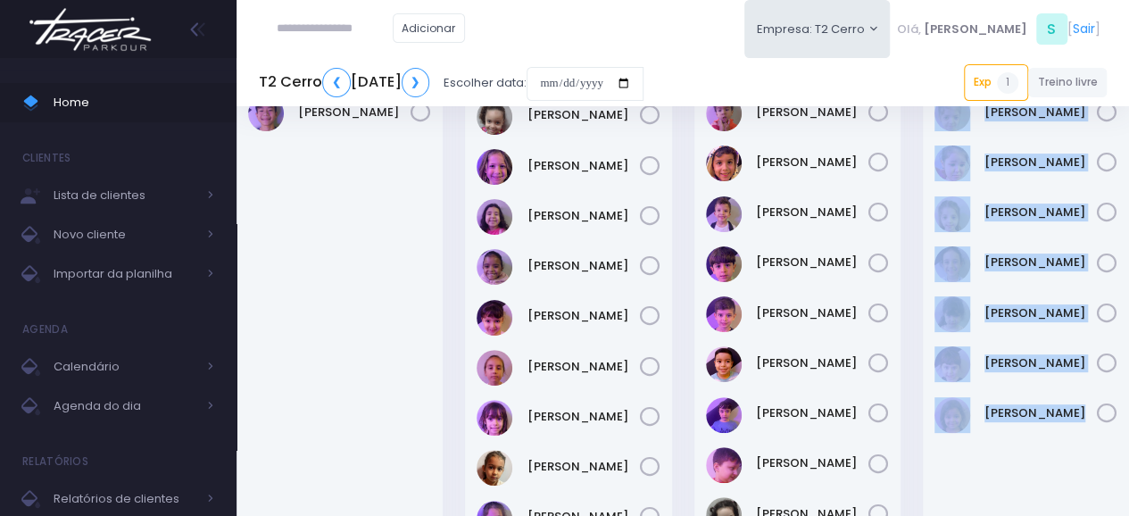
drag, startPoint x: 945, startPoint y: 145, endPoint x: 1103, endPoint y: 412, distance: 310.2
click at [1103, 412] on div "09:01 GA Mini 3 / 10" at bounding box center [1026, 365] width 206 height 688
copy div "09:01 GA Mini 3 / 10 Alice Bordini Beatriz Gelber Clara Bordini Helena De Olive…"
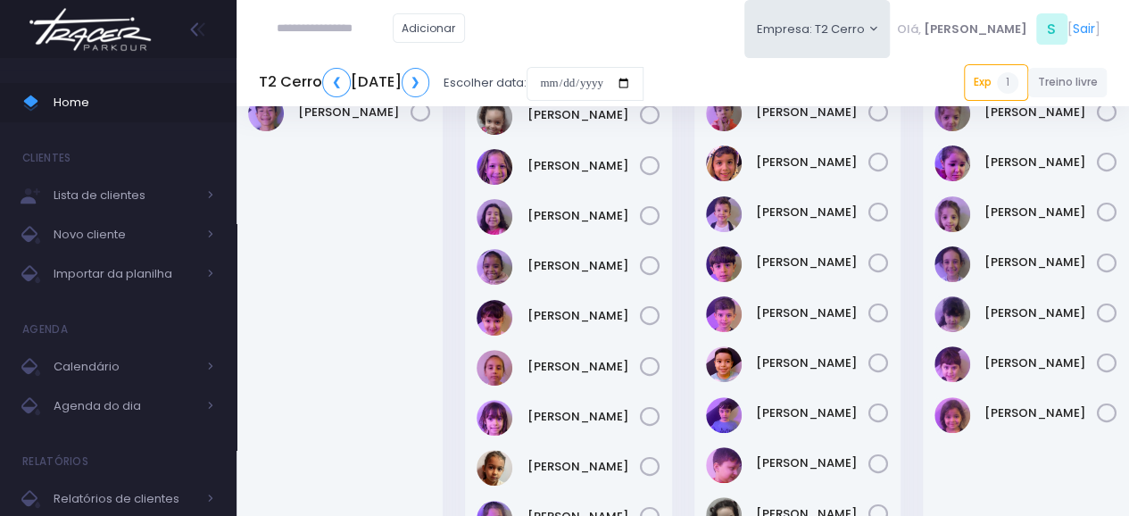
click at [901, 437] on div "09:00 Parkour Mini 0 / 12" at bounding box center [797, 376] width 229 height 711
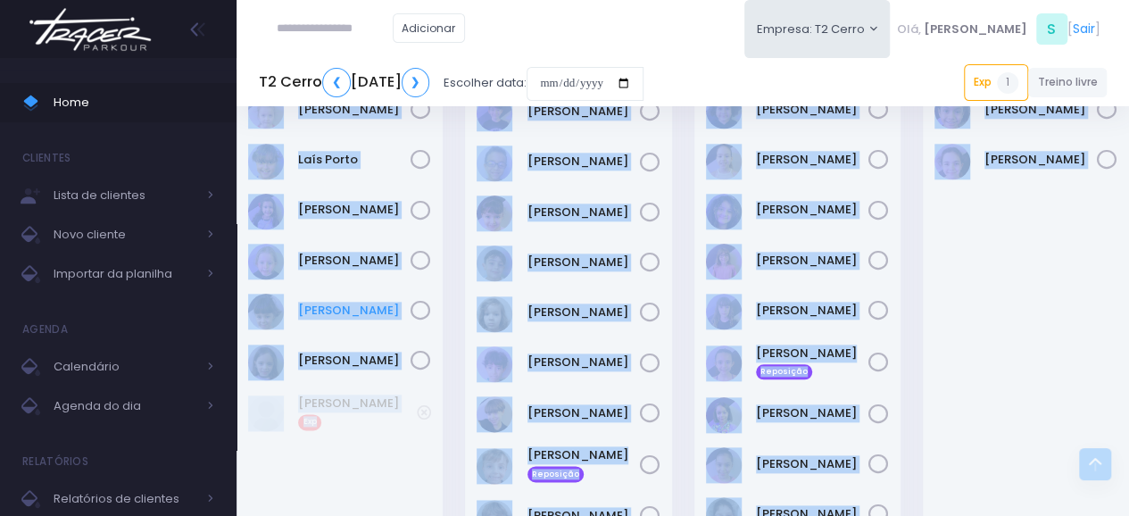
scroll to position [911, 0]
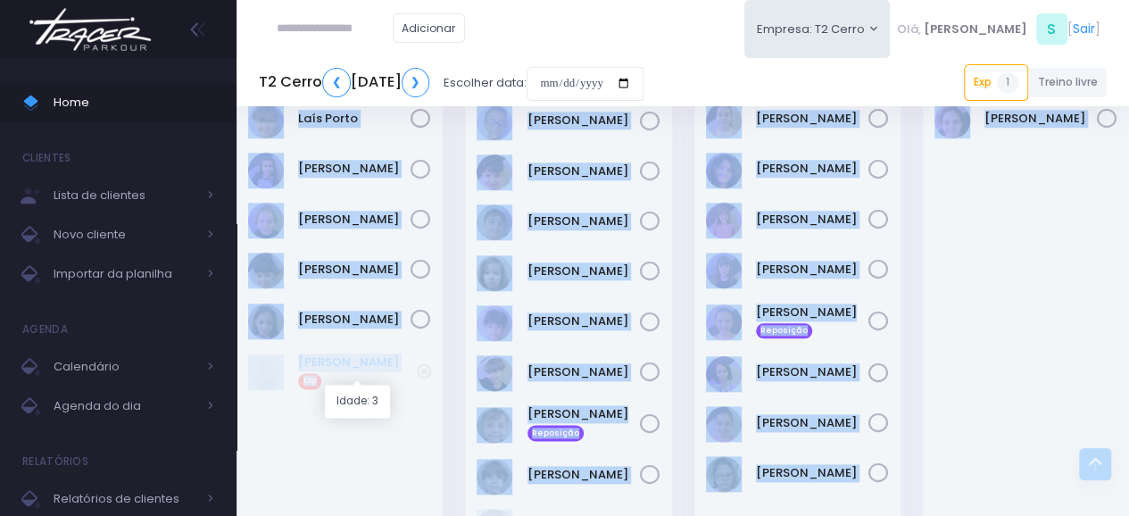
drag, startPoint x: 255, startPoint y: 127, endPoint x: 407, endPoint y: 362, distance: 280.3
click at [407, 362] on div "10:00 GA Mini 6 / 13" at bounding box center [340, 275] width 206 height 695
copy div "10:00 GA Mini 6 / 13 Cora Mathias Helena Marins Laís Porto Manuela Santos Maria…"
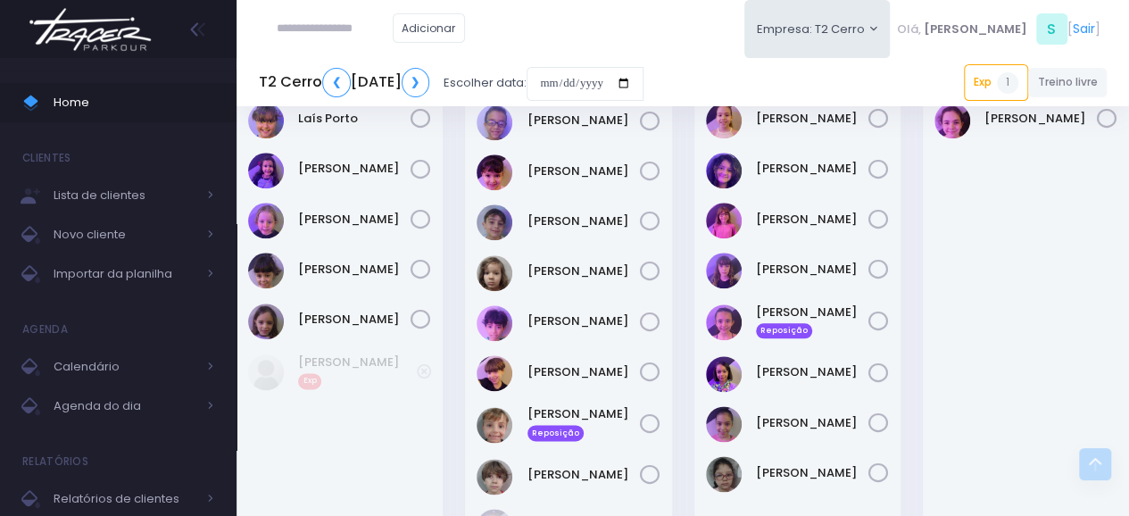
click at [915, 343] on div "11:00 GA Kids 10 / 13" at bounding box center [1025, 287] width 229 height 718
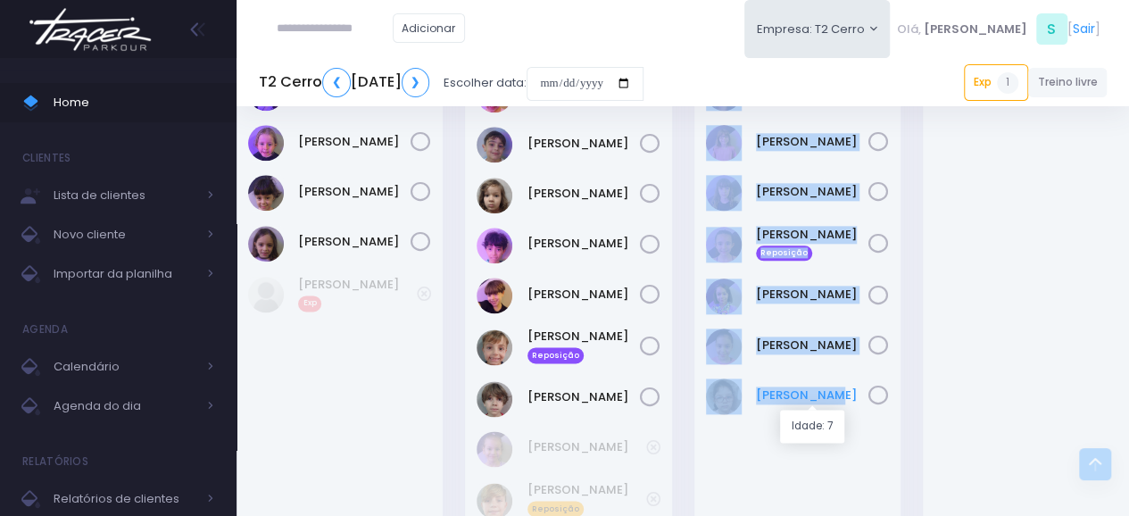
scroll to position [1003, 0]
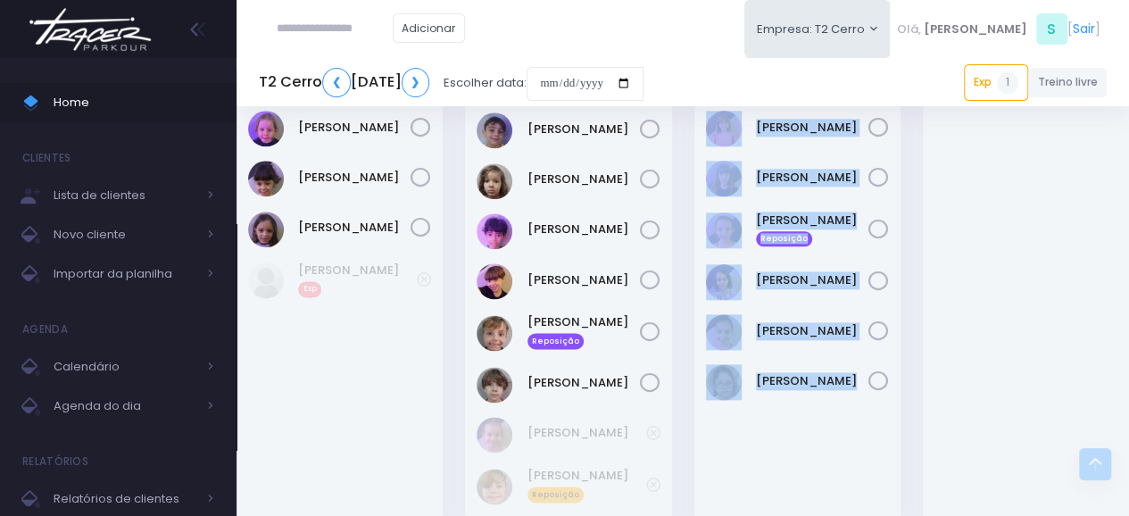
drag, startPoint x: 717, startPoint y: 173, endPoint x: 860, endPoint y: 391, distance: 260.5
click at [860, 391] on div "10:01 GA Kids 3 / 13" at bounding box center [798, 183] width 206 height 695
copy div "10:01 GA Kids 3 / 13 Alice Borges Ana Beatriz Xavier Athena Torres Brenda Yume …"
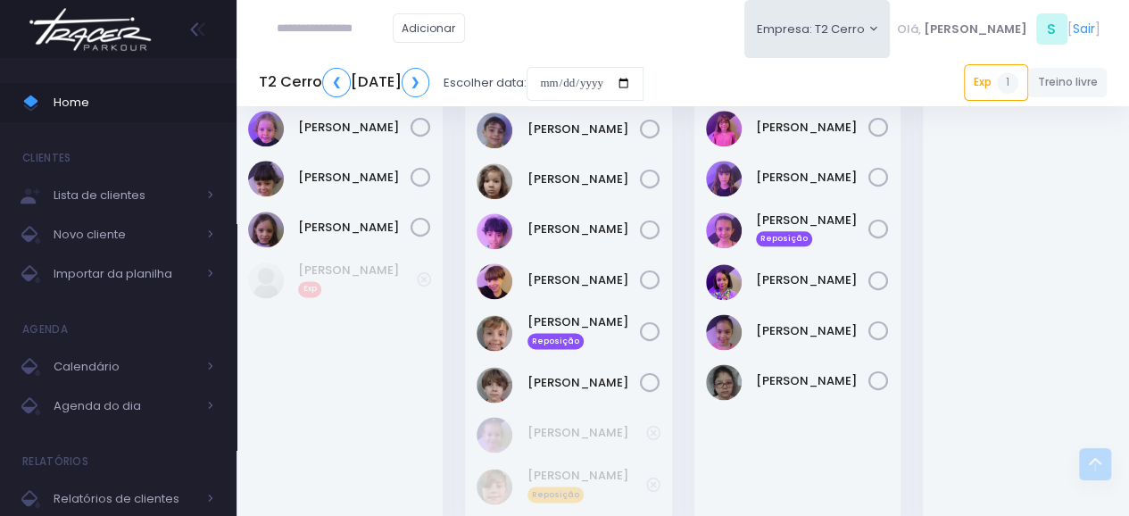
drag, startPoint x: 678, startPoint y: 462, endPoint x: 723, endPoint y: 443, distance: 48.4
click at [679, 462] on div "10:00 Parkour Kids 2 / 12" at bounding box center [568, 195] width 229 height 718
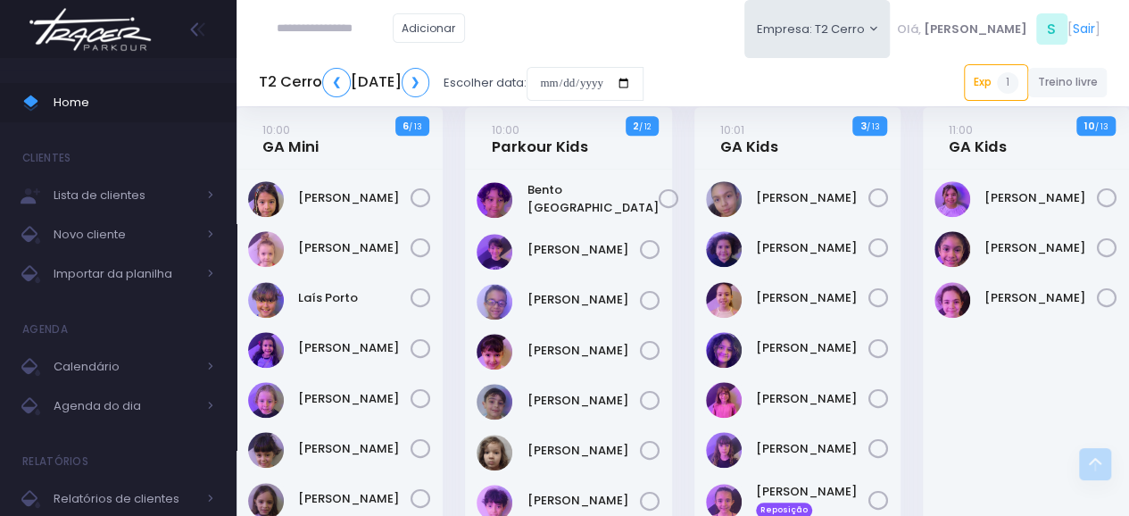
scroll to position [724, 0]
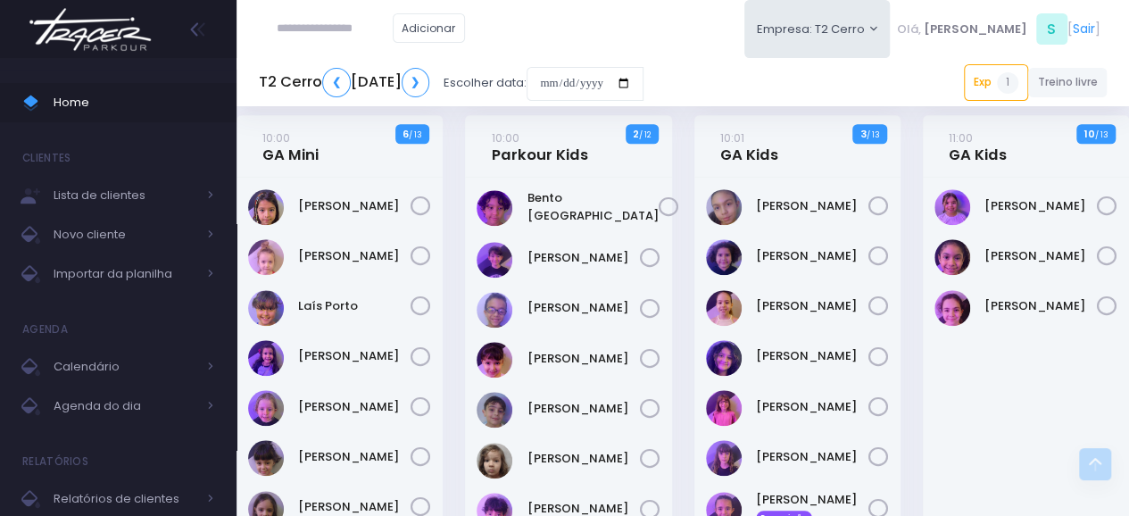
drag, startPoint x: 942, startPoint y: 133, endPoint x: 1082, endPoint y: 278, distance: 201.4
click at [1082, 278] on div "11:00 GA Kids 10 / 13" at bounding box center [1026, 462] width 206 height 695
copy div "11:00 GA Kids 10 / 13 Alice Arruda Rochwerger Alice De Pontes"
click at [932, 149] on div "11:00 GA Kids 10 / 13" at bounding box center [1026, 146] width 206 height 62
drag, startPoint x: 944, startPoint y: 131, endPoint x: 1087, endPoint y: 315, distance: 233.4
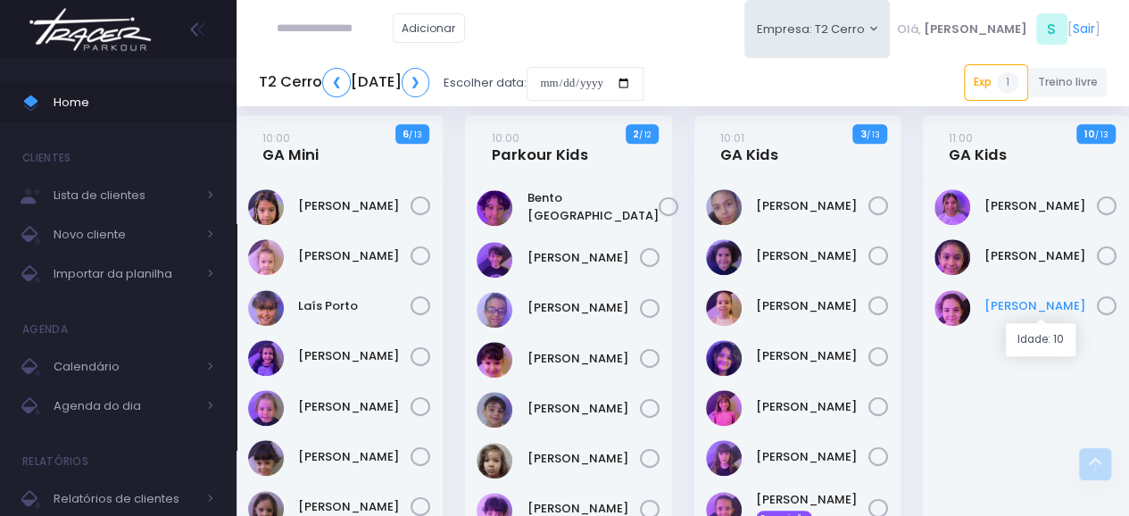
click at [1087, 315] on div "11:00 GA Kids 10 / 13" at bounding box center [1026, 462] width 206 height 695
click at [907, 280] on div "10:01 GA Kids 3 / 13" at bounding box center [797, 474] width 229 height 718
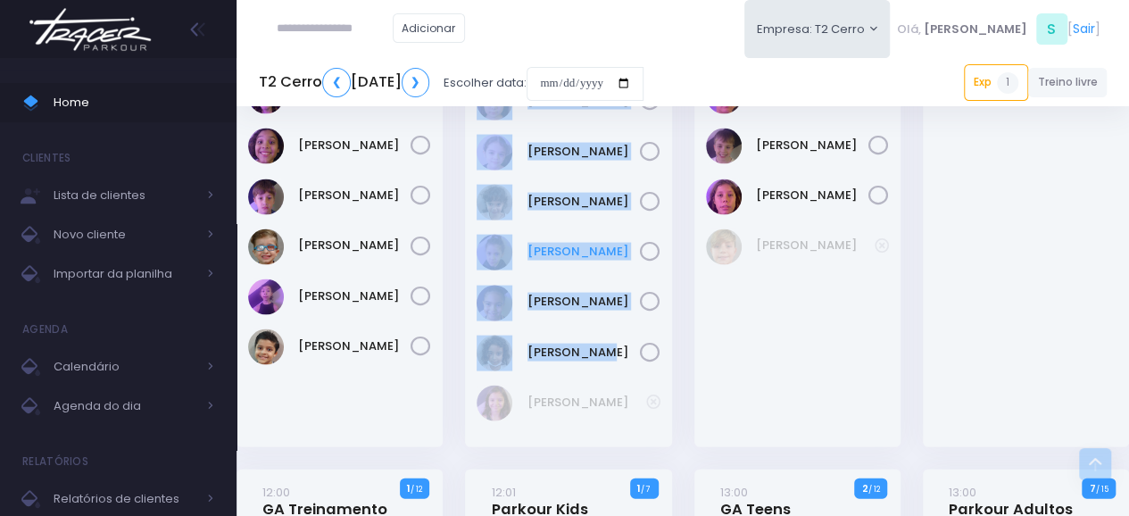
scroll to position [1708, 0]
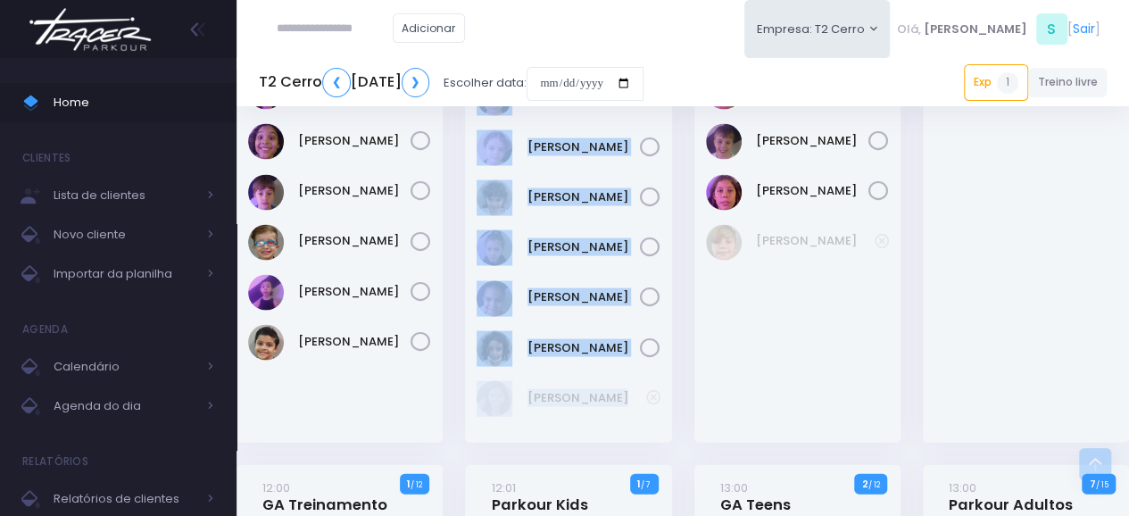
drag, startPoint x: 482, startPoint y: 115, endPoint x: 648, endPoint y: 409, distance: 337.4
click at [648, 409] on div "11:00 GA Pré Treinamento 3 / 12 Reposição" at bounding box center [568, 146] width 206 height 594
copy div "11:00 GA Pré Treinamento 3 / 12 Isis Ferreira Reposição Luise De Goes Maria Fer…"
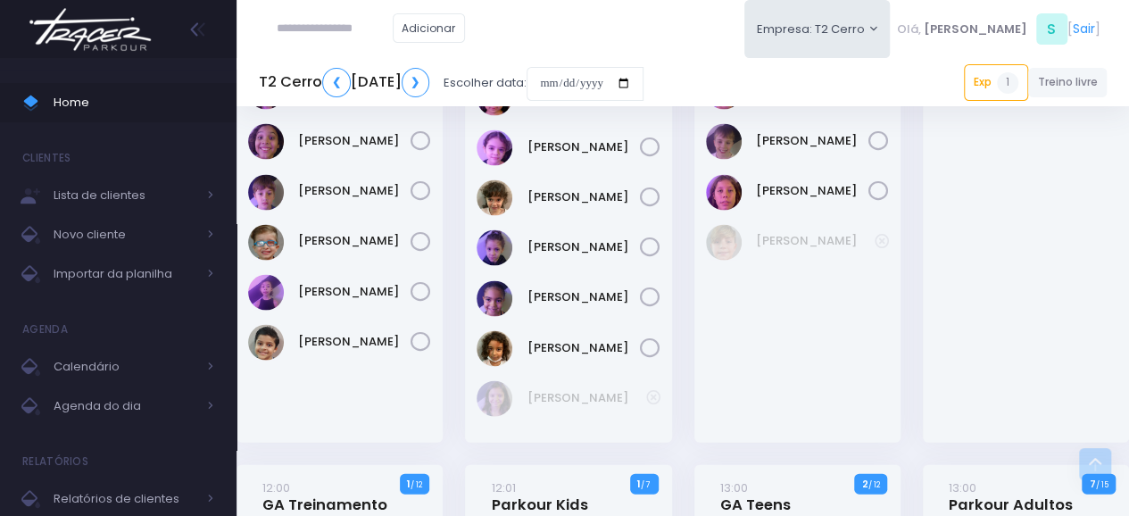
drag, startPoint x: 915, startPoint y: 357, endPoint x: 1011, endPoint y: 348, distance: 96.8
click at [912, 356] on div "12:00 Giros Teens 12 / 12" at bounding box center [1025, 157] width 229 height 616
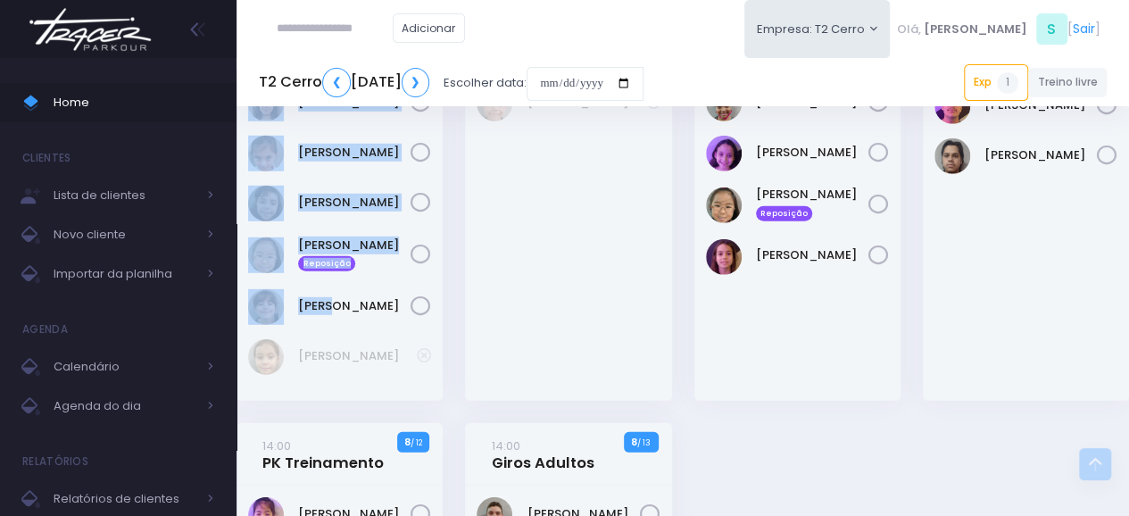
scroll to position [2465, 0]
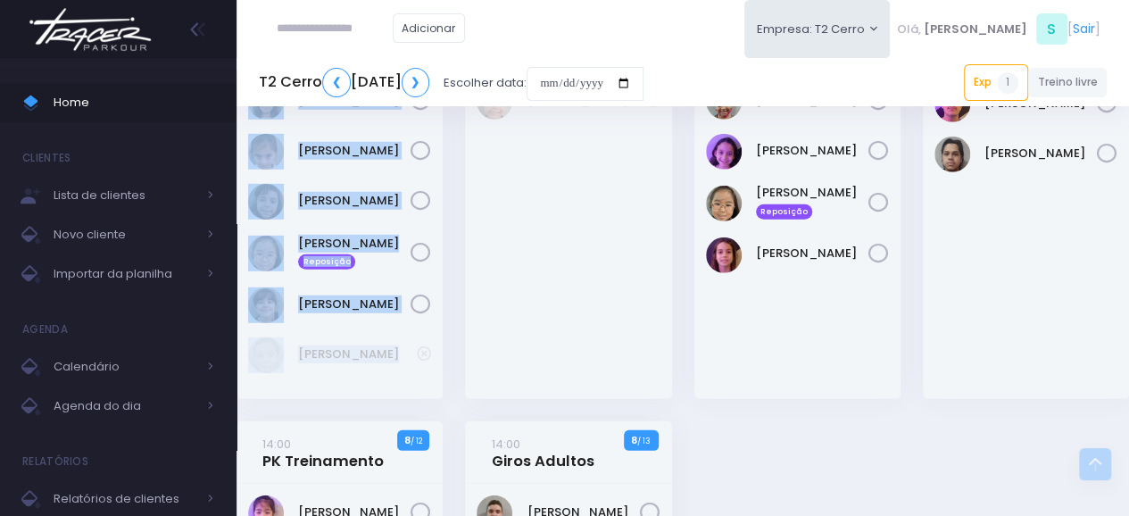
drag, startPoint x: 253, startPoint y: 162, endPoint x: 421, endPoint y: 363, distance: 263.0
click at [421, 363] on div "12:00 GA Treinamento 1 / 12" at bounding box center [340, 53] width 206 height 691
copy div "12:00 GA Treinamento 1 / 12 Beatriz Gallardo Beatriz De Camargo Clara Dultra Gi…"
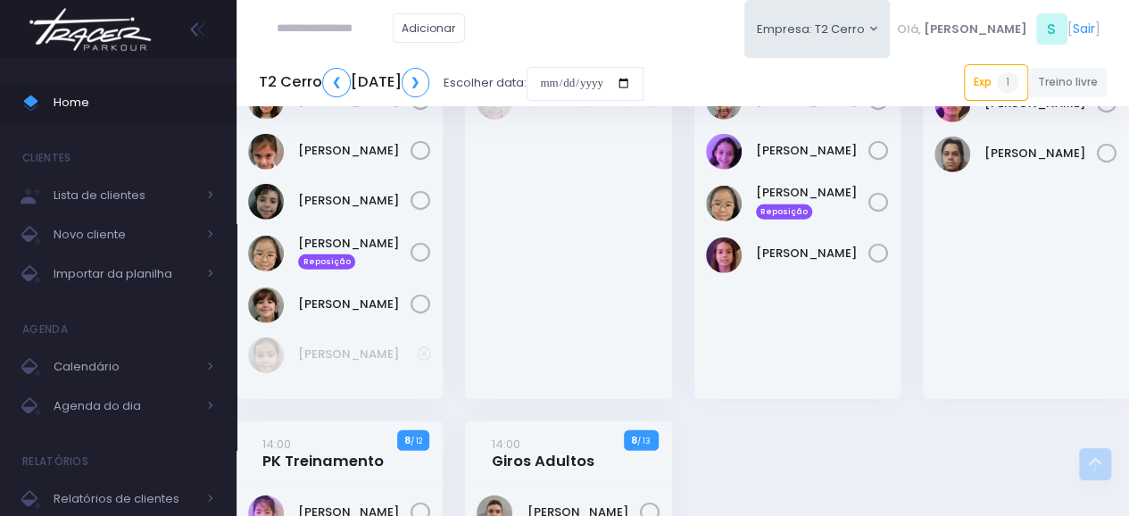
click at [679, 381] on div "12:01 Parkour Kids 1 / 7" at bounding box center [568, 64] width 229 height 713
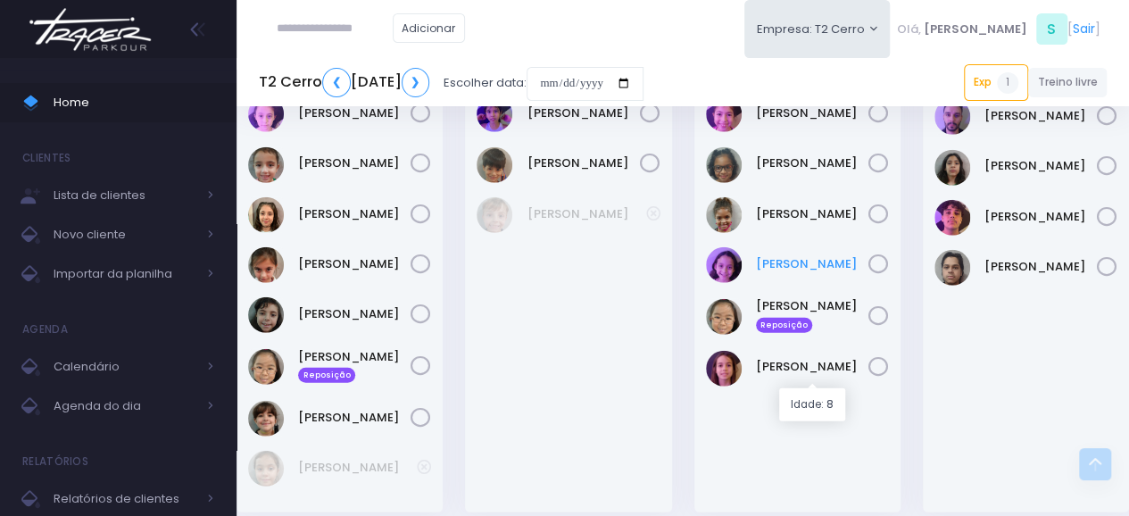
scroll to position [2351, 0]
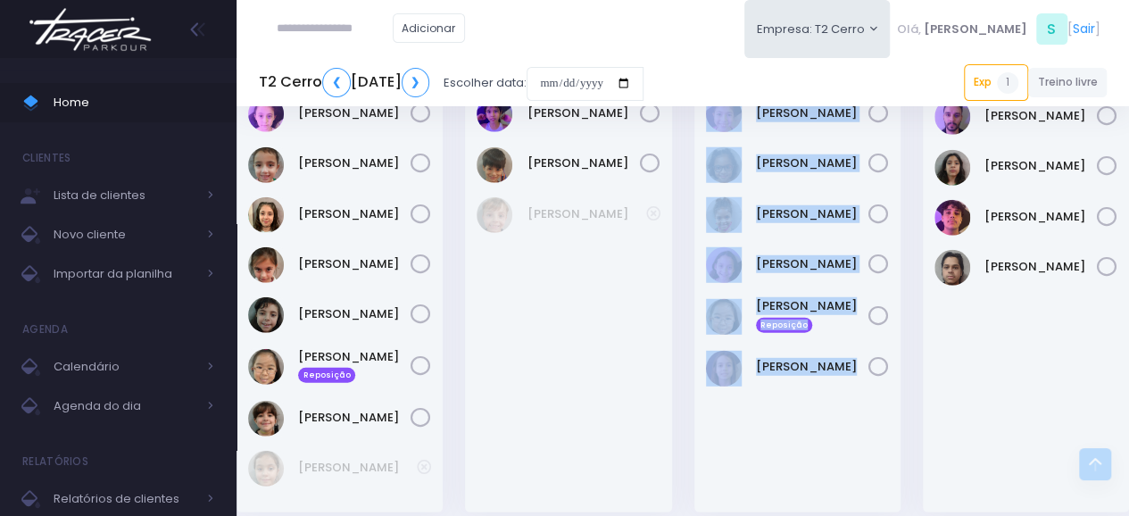
drag, startPoint x: 711, startPoint y: 129, endPoint x: 873, endPoint y: 397, distance: 314.0
click at [873, 397] on div "13:00 GA Teens 2 / 12" at bounding box center [798, 166] width 206 height 691
copy div "13:00 GA Teens 2 / 12 Beatriz Vieira Bruna Quirino Bárbara Vieira Isabella Baie…"
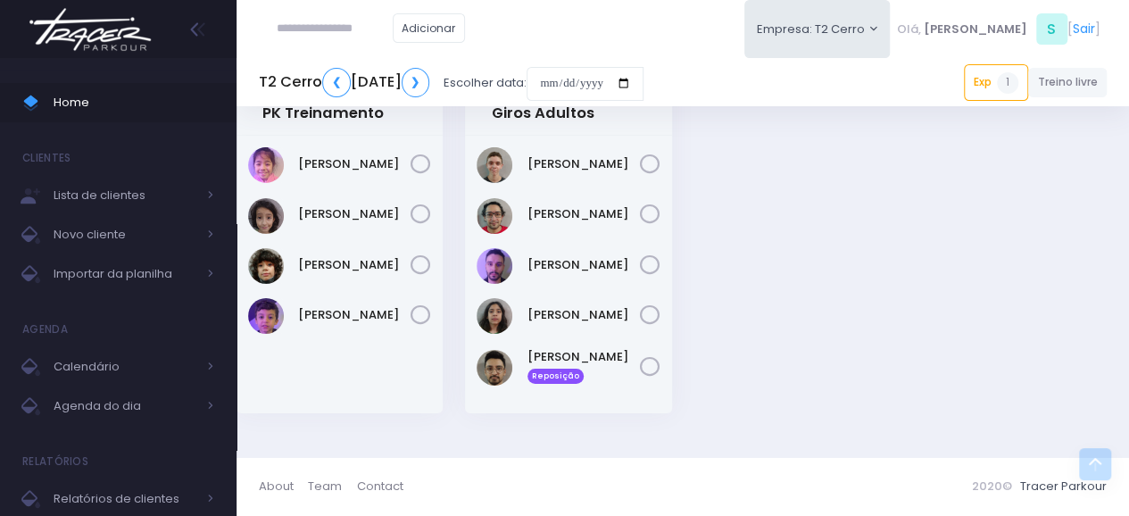
scroll to position [2816, 0]
click at [387, 77] on h5 "T2 Cerro ❮ Sábado, 30 de Agosto de 2025 ❯" at bounding box center [344, 82] width 171 height 29
click at [644, 78] on input "date" at bounding box center [585, 84] width 117 height 34
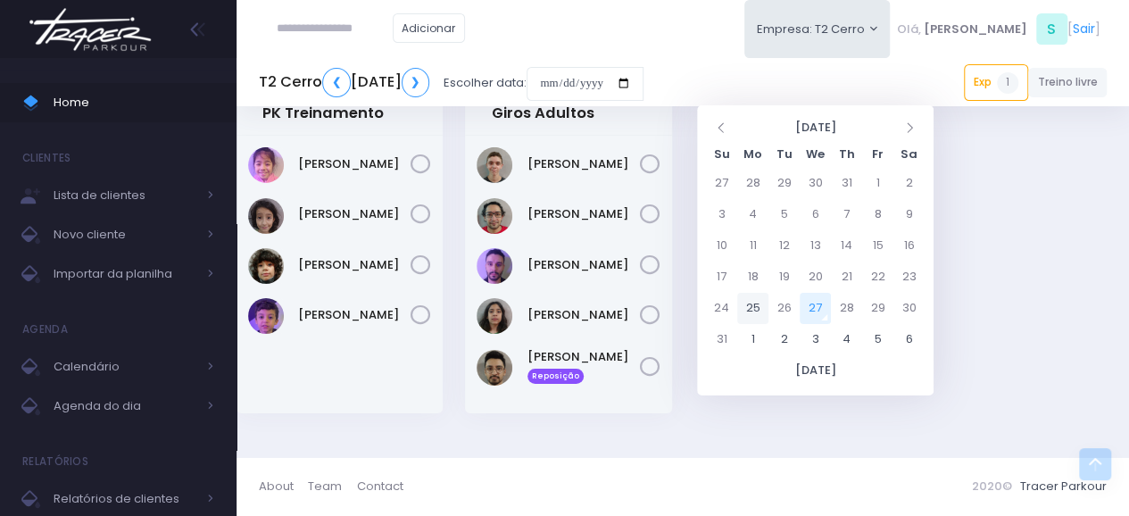
click at [757, 295] on td "25" at bounding box center [752, 308] width 31 height 31
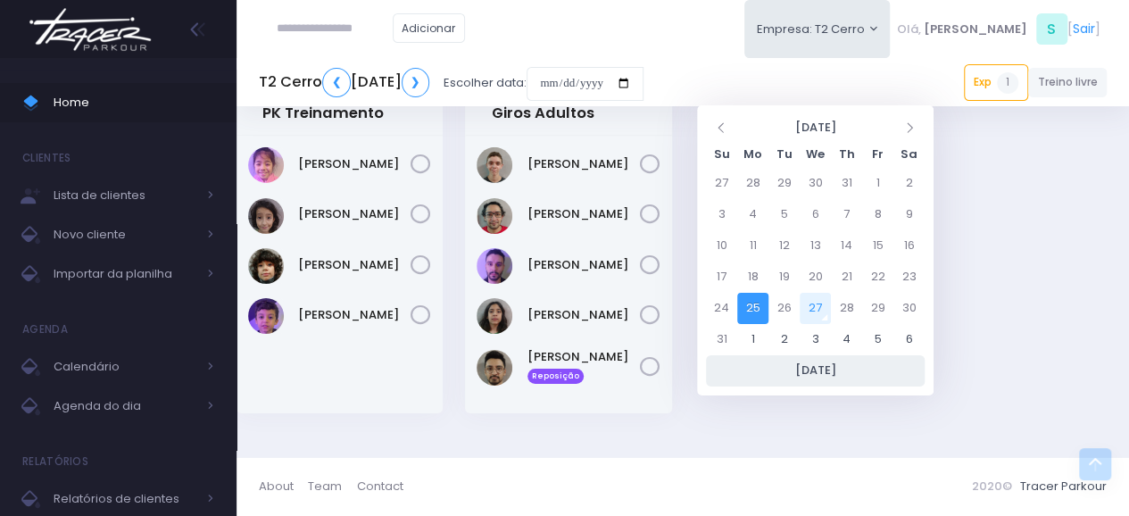
click at [822, 372] on th "Today" at bounding box center [815, 370] width 219 height 31
type input "**********"
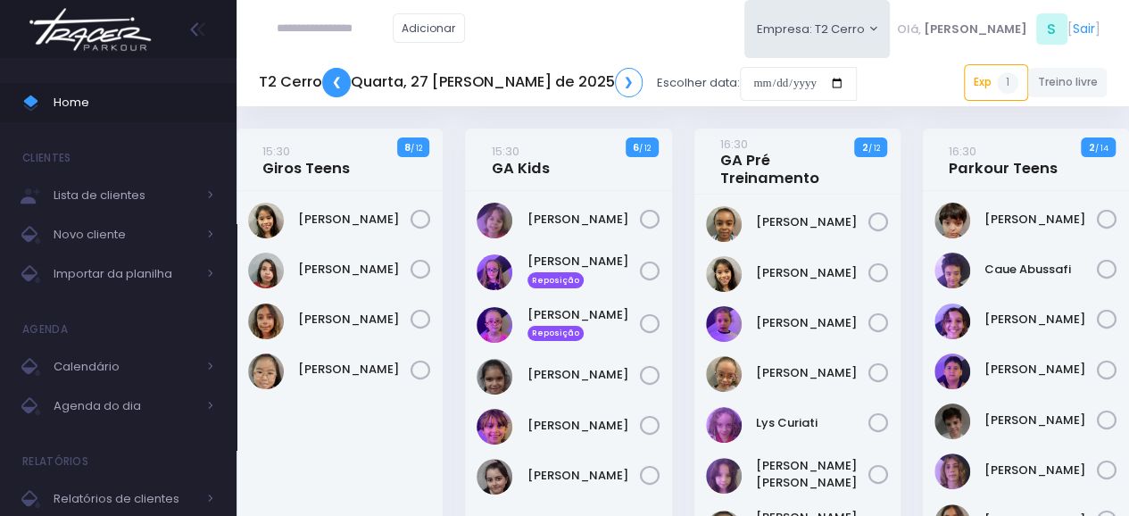
click at [340, 78] on link "❮" at bounding box center [336, 82] width 29 height 29
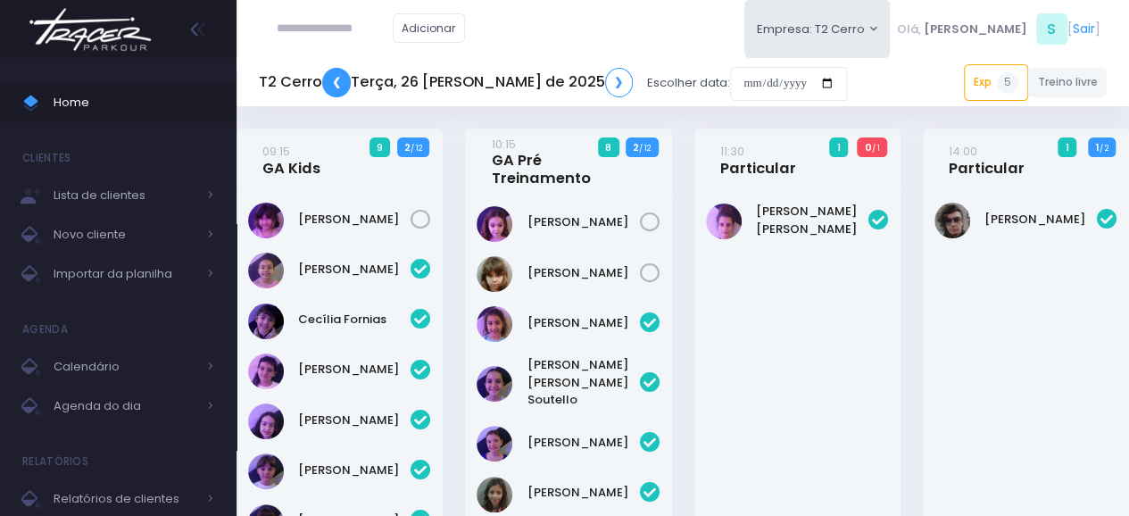
click at [340, 76] on link "❮" at bounding box center [336, 82] width 29 height 29
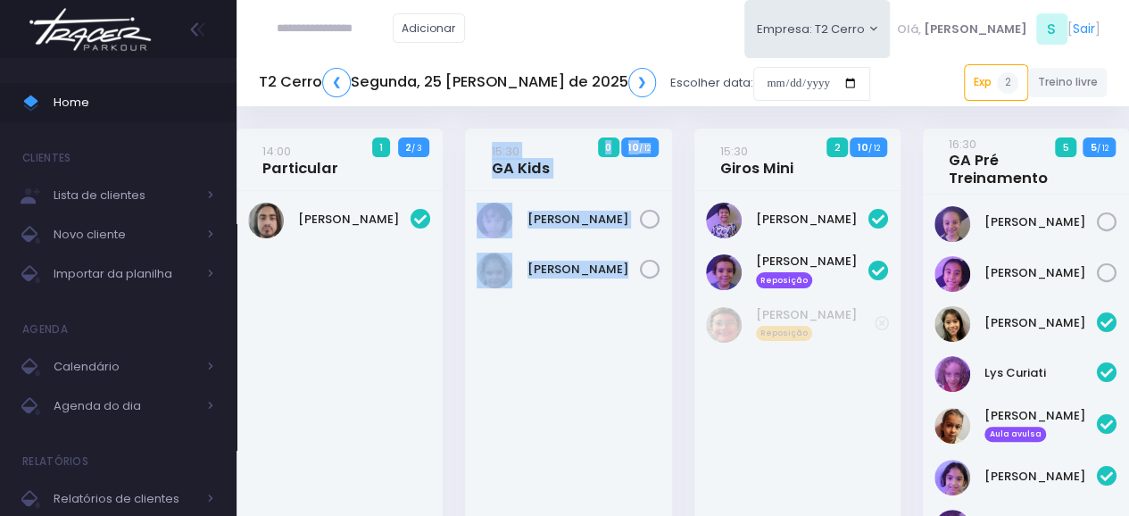
drag, startPoint x: 489, startPoint y: 146, endPoint x: 654, endPoint y: 277, distance: 210.4
click at [654, 277] on div "15:30 GA Kids 0 10 / 12" at bounding box center [568, 350] width 206 height 443
copy div "15:30 GA Kids 0 10 / 12 Alice Freire Laura Da Silva"
click at [478, 150] on div "15:30 GA Kids 0 10 / 12" at bounding box center [568, 160] width 206 height 62
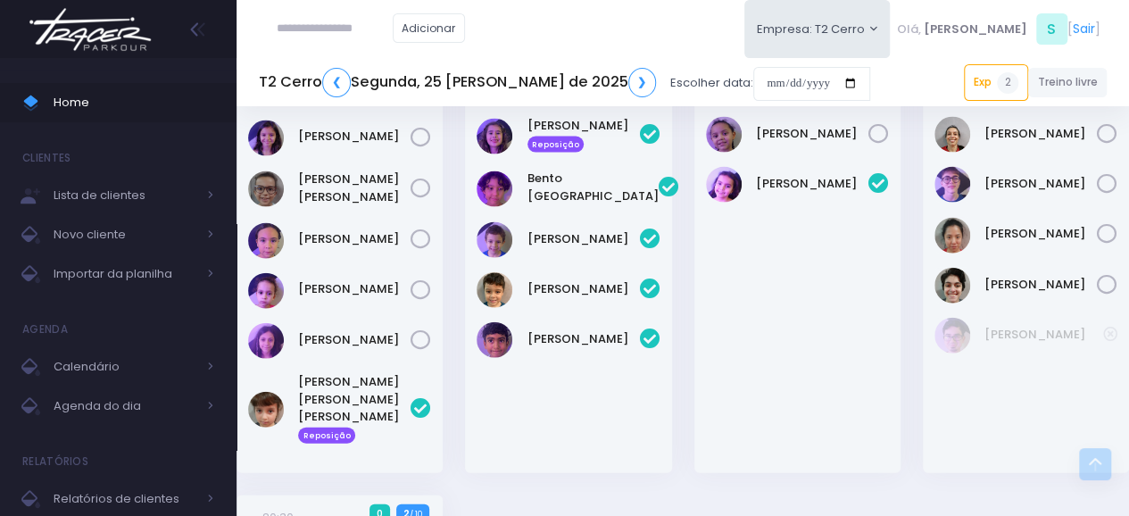
scroll to position [1893, 0]
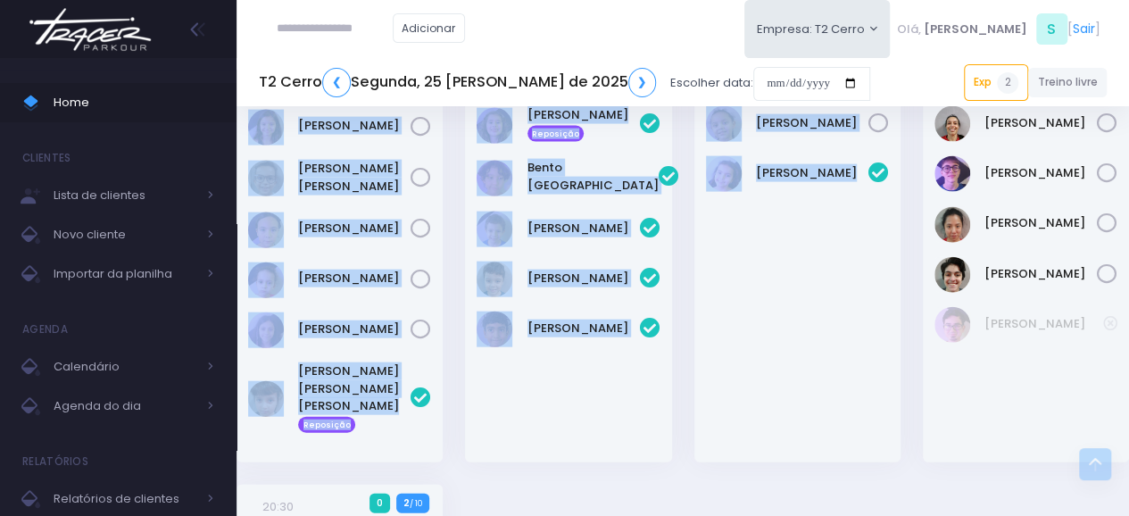
drag, startPoint x: 478, startPoint y: 149, endPoint x: 884, endPoint y: 329, distance: 443.2
copy div "15:30 GA Kids 0 10 / 12 Alice Freire Laura Da Silva 15:30 Giros Mini 2 10 / 12 …"
click at [628, 80] on link "❯" at bounding box center [642, 82] width 29 height 29
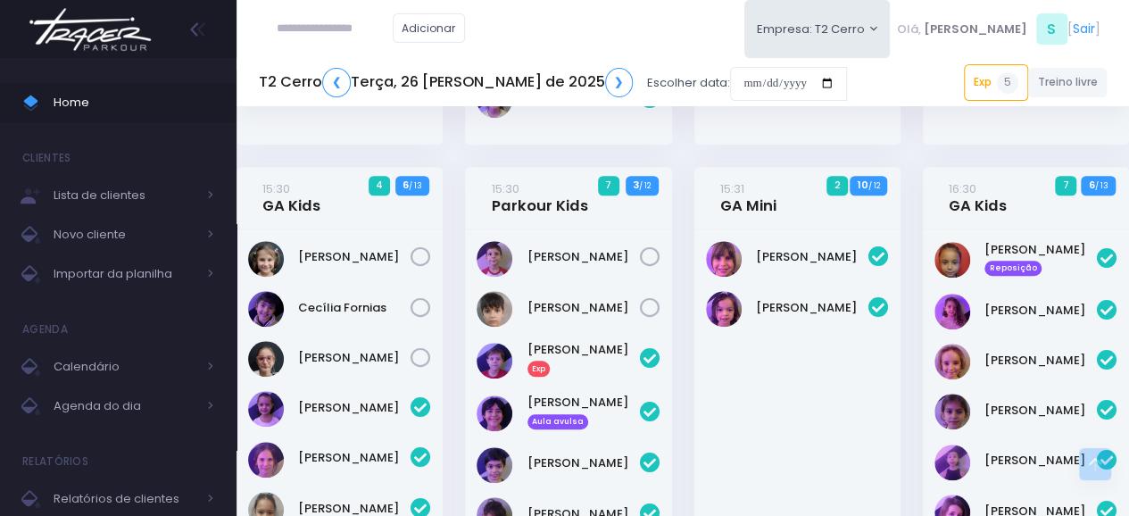
scroll to position [630, 0]
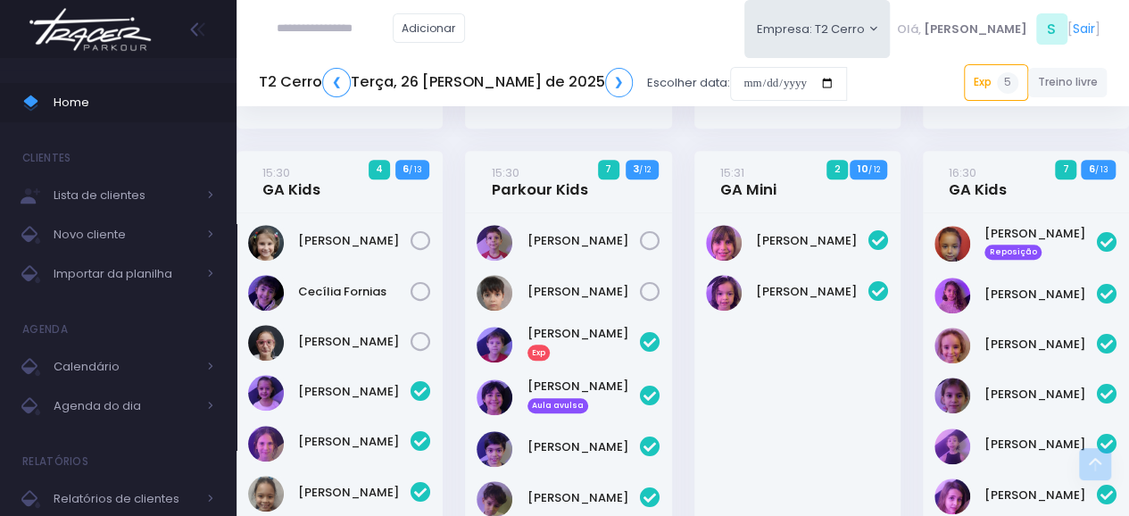
drag, startPoint x: 1132, startPoint y: 46, endPoint x: 1142, endPoint y: 141, distance: 96.0
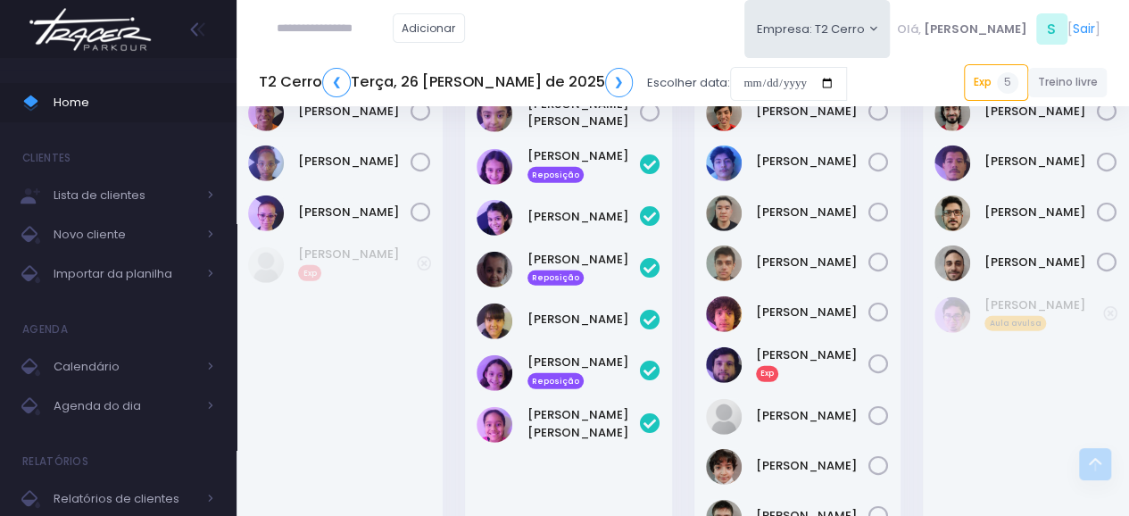
scroll to position [2487, 0]
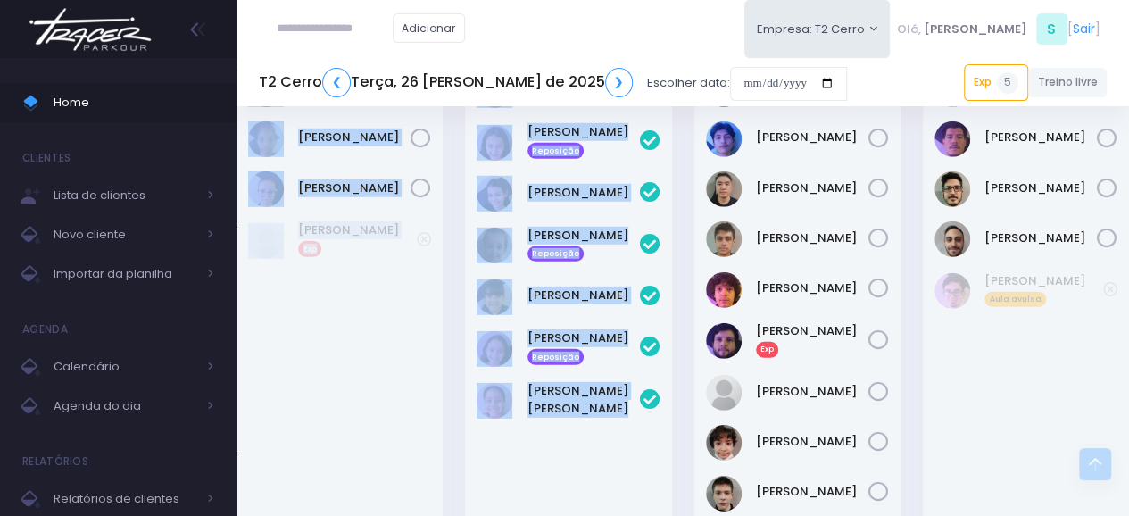
drag, startPoint x: 254, startPoint y: 137, endPoint x: 649, endPoint y: 394, distance: 471.7
copy div "77:82 LO Ipsu 3 6 / 60 Dolorsi Ametco Adipisc Elitsed Doeiu Tempor Inci Utlabo …"
